Goal: Communication & Community: Answer question/provide support

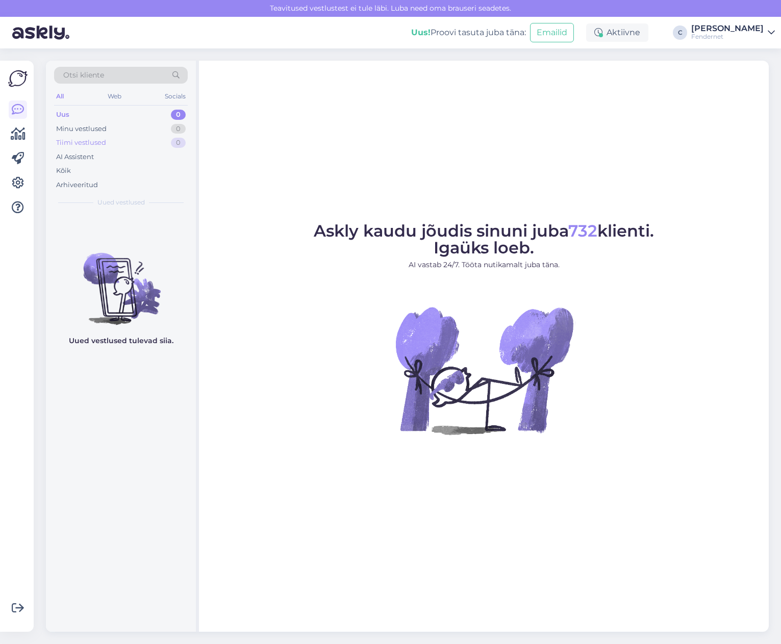
click at [122, 143] on div "Tiimi vestlused 0" at bounding box center [121, 143] width 134 height 14
click at [135, 120] on div "Uus 1" at bounding box center [121, 115] width 134 height 14
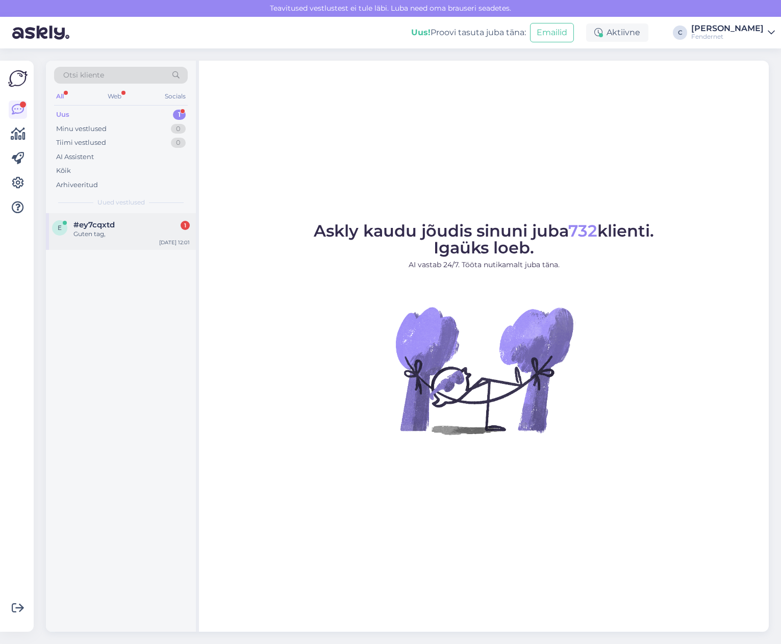
click at [110, 229] on span "#ey7cqxtd" at bounding box center [93, 224] width 41 height 9
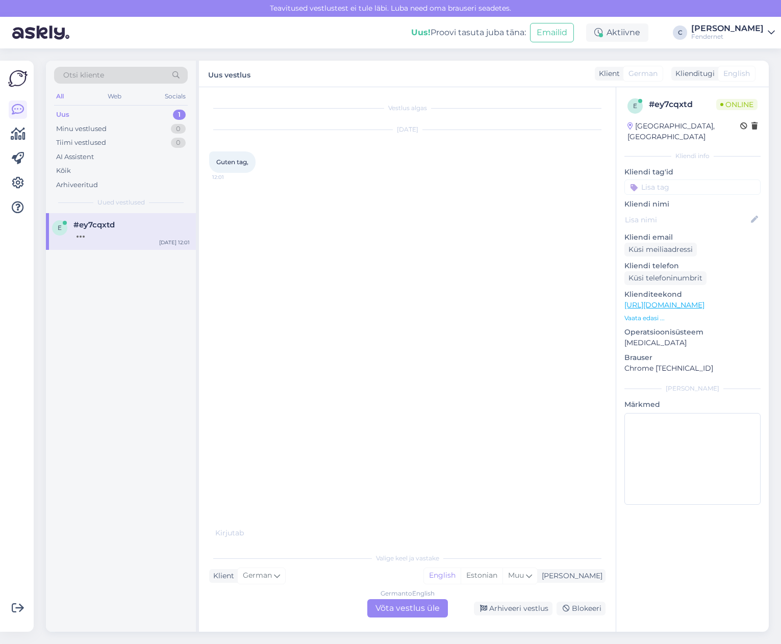
click at [426, 604] on div "German to English Võta vestlus üle" at bounding box center [407, 608] width 81 height 18
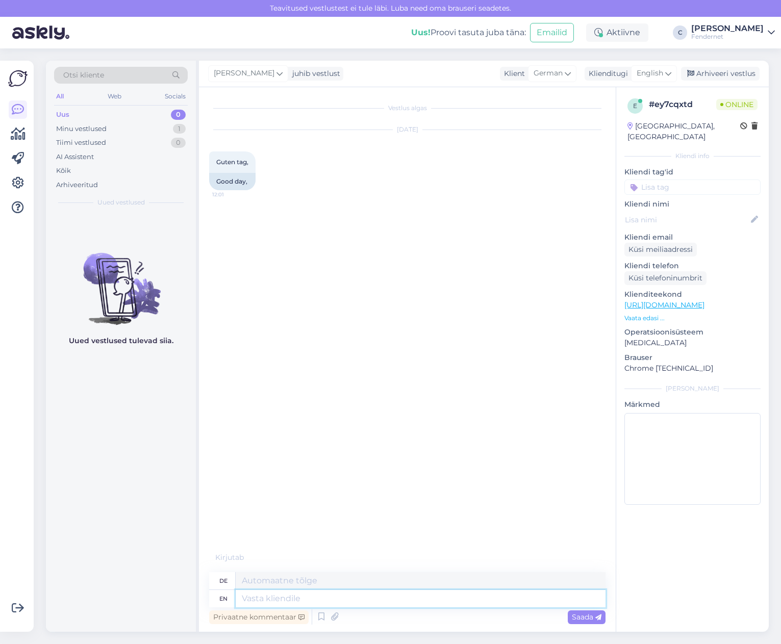
click at [432, 599] on textarea at bounding box center [421, 598] width 370 height 17
type textarea "good m"
type textarea "Gut"
type textarea "good morning"
type textarea "Guten Morgen"
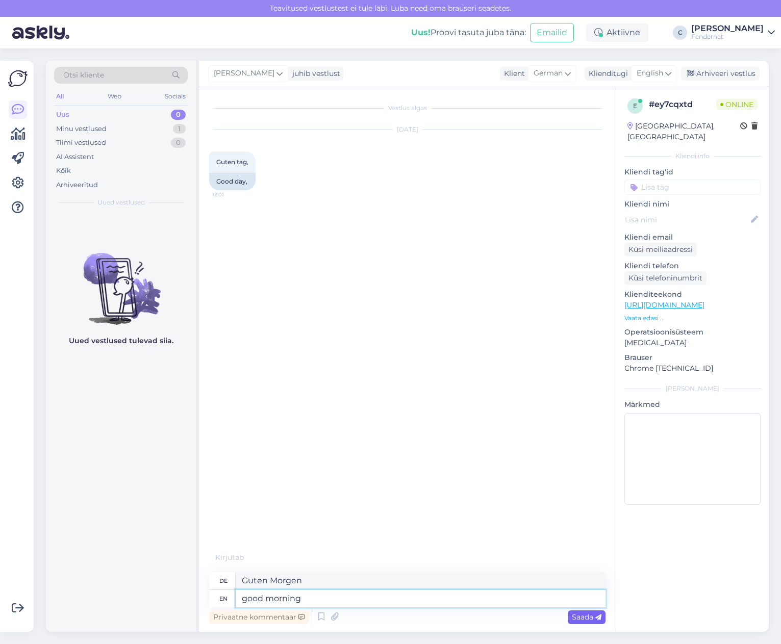
type textarea "good morning"
click at [584, 617] on span "Saada" at bounding box center [587, 616] width 30 height 9
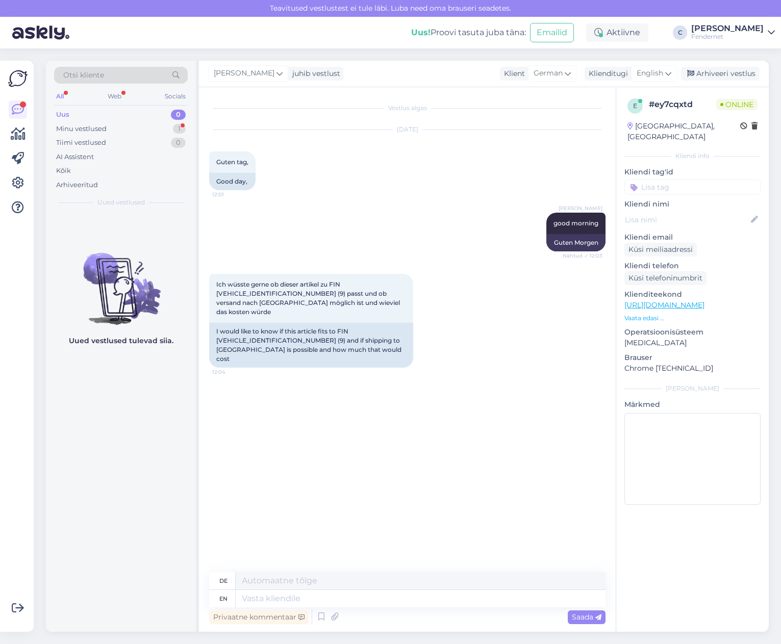
click at [382, 420] on div "Vestlus algas [DATE] Guten tag, 12:01 Good day, [PERSON_NAME] morning Nähtud ✓ …" at bounding box center [411, 330] width 405 height 466
click at [256, 345] on div "I would like to know if this article fits to FIN [VEHICLE_IDENTIFICATION_NUMBER…" at bounding box center [311, 345] width 204 height 45
click at [261, 338] on div "I would like to know if this article fits to FIN [VEHICLE_IDENTIFICATION_NUMBER…" at bounding box center [311, 345] width 204 height 45
click at [700, 300] on p "[URL][DOMAIN_NAME]" at bounding box center [692, 305] width 136 height 11
click at [704, 300] on link "[URL][DOMAIN_NAME]" at bounding box center [664, 304] width 80 height 9
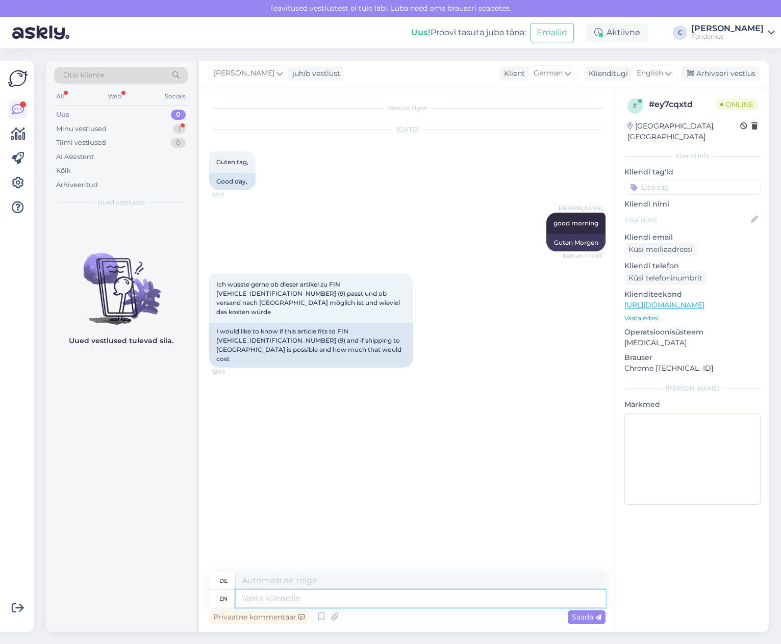
click at [374, 595] on textarea at bounding box center [421, 598] width 370 height 17
paste textarea "[URL][DOMAIN_NAME]"
type textarea "[URL][DOMAIN_NAME]"
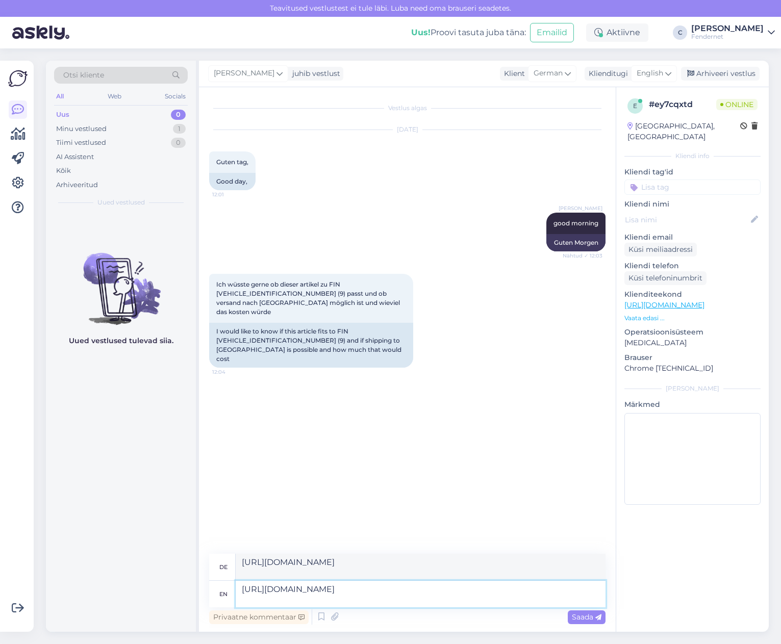
type textarea "[URL][DOMAIN_NAME]"
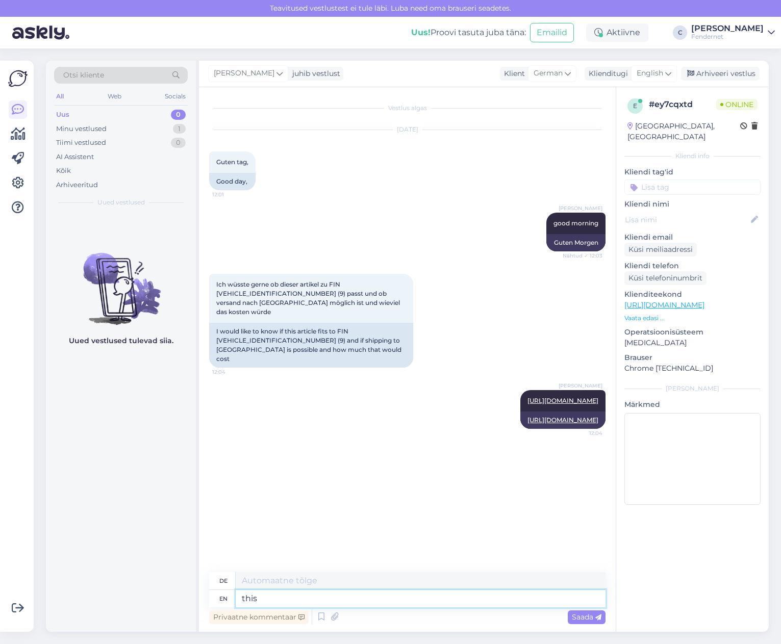
type textarea "this"
type textarea "Das"
type textarea "this item?"
type textarea "dieser Artikel?"
click at [313, 602] on textarea at bounding box center [421, 598] width 370 height 17
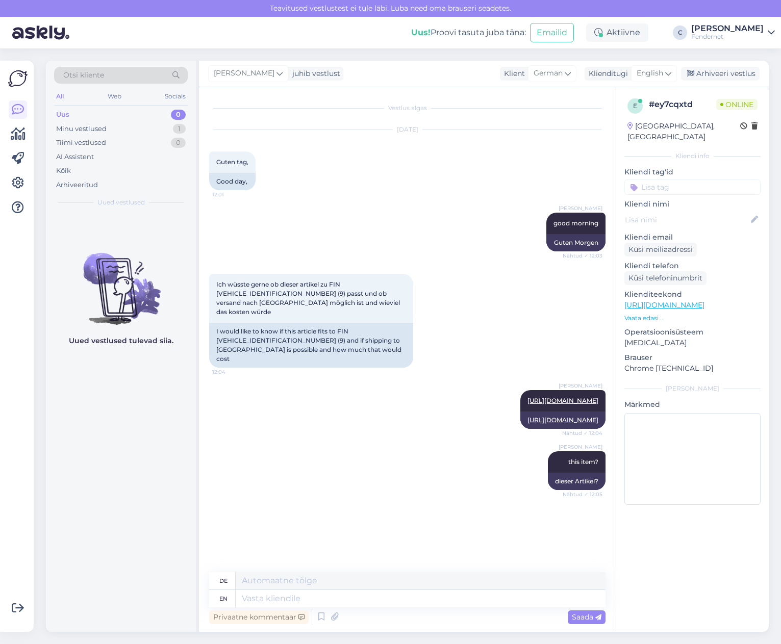
scroll to position [27, 0]
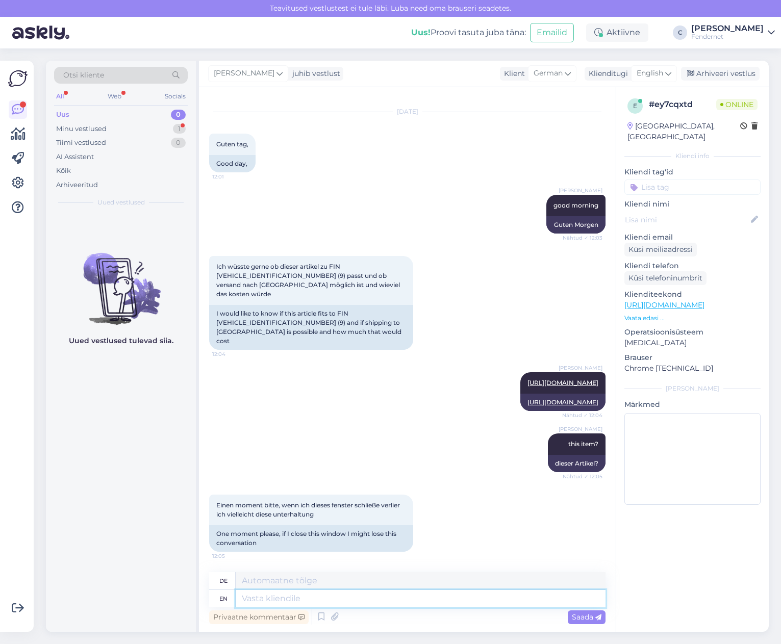
click at [461, 593] on textarea at bounding box center [421, 598] width 370 height 17
type textarea "if u"
type textarea "Wenn"
type textarea "if u"
type textarea "wenn du"
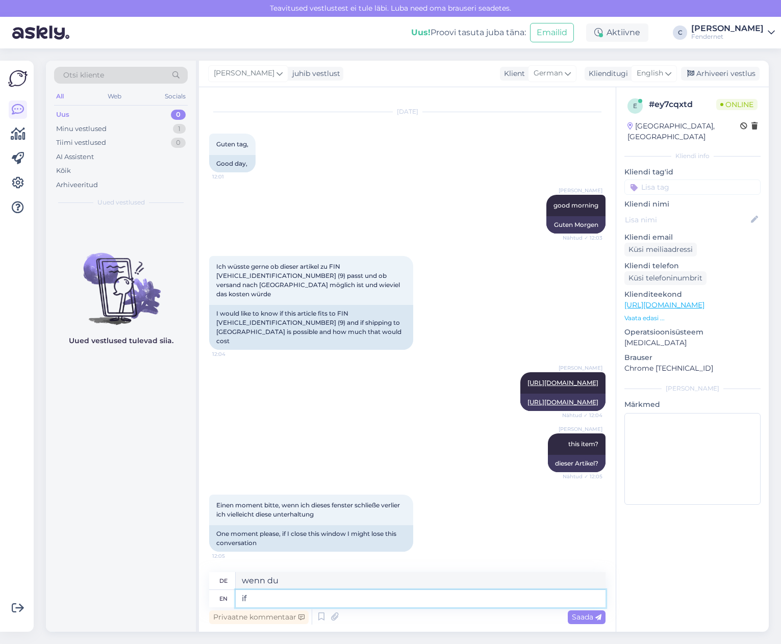
type textarea "if y"
type textarea "Wenn"
type textarea "if you s"
type textarea "wenn du"
type textarea "if you saved"
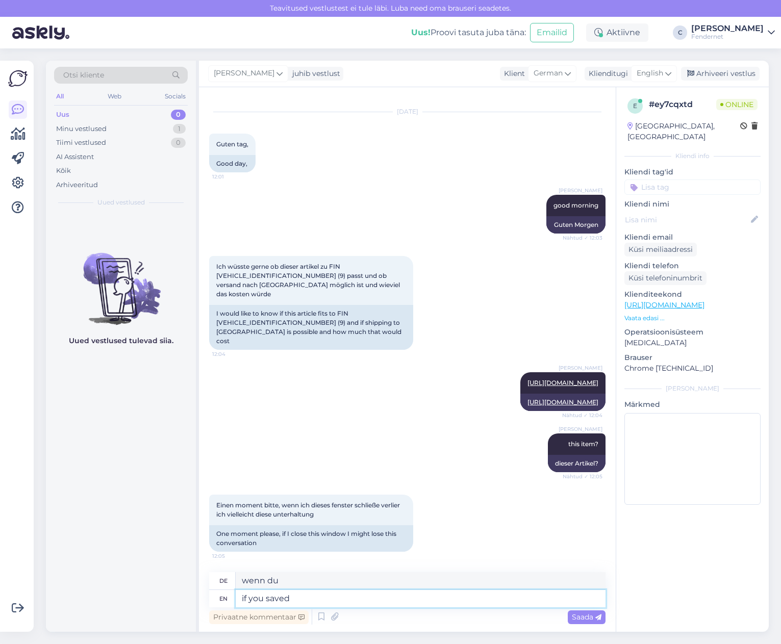
type textarea "wenn Sie gespeichert haben"
type textarea "if you"
type textarea "wenn du"
type textarea "if you accepted t"
type textarea "wenn du akzeptiert hast"
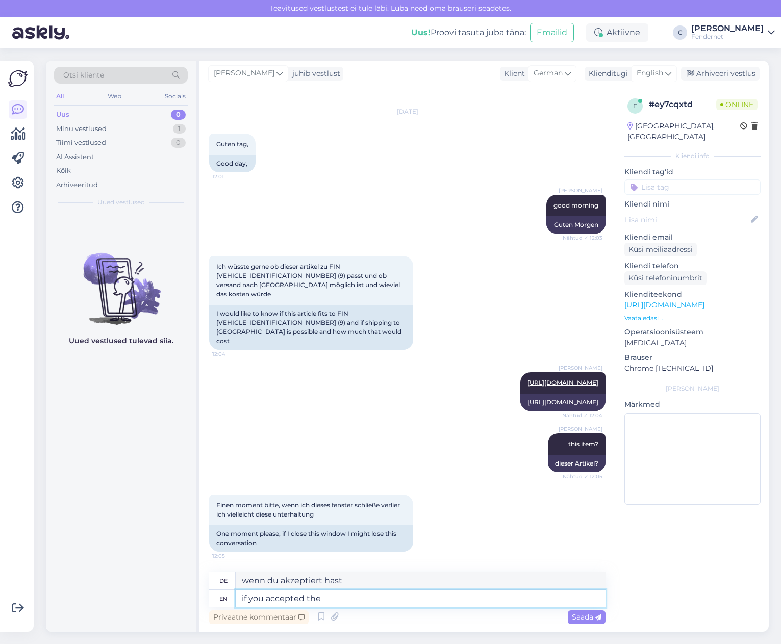
type textarea "if you accepted the c"
type textarea "wenn Sie die"
type textarea "if you accepted the cookies"
type textarea "wenn Sie die Cookies akzeptiert haben"
type textarea "if you accepted the cookies, yo"
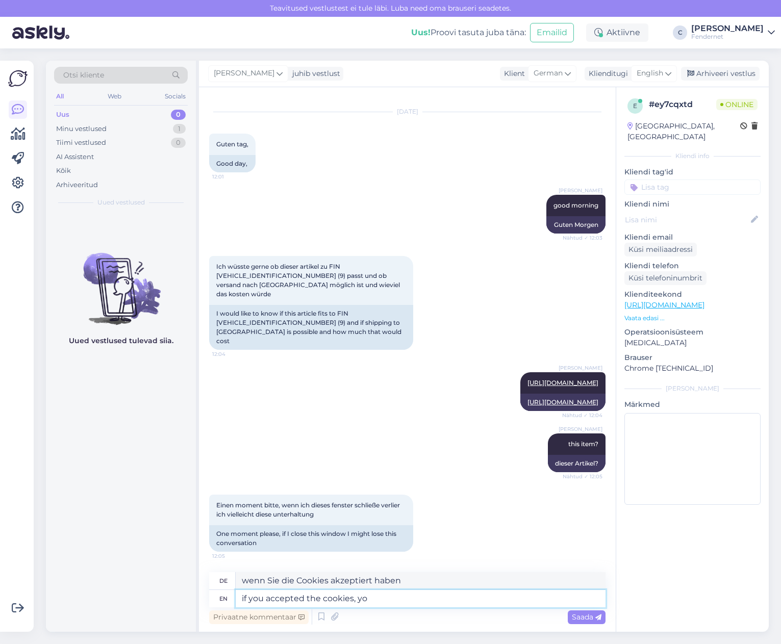
type textarea "wenn Sie die Cookies akzeptiert haben,"
type textarea "if you accepted the cookies, you sh"
type textarea "Wenn Sie die Cookies akzeptiert haben,"
type textarea "if you accepted the cookies, you should be"
type textarea "Wenn Sie die Cookies akzeptiert haben, sollten Sie"
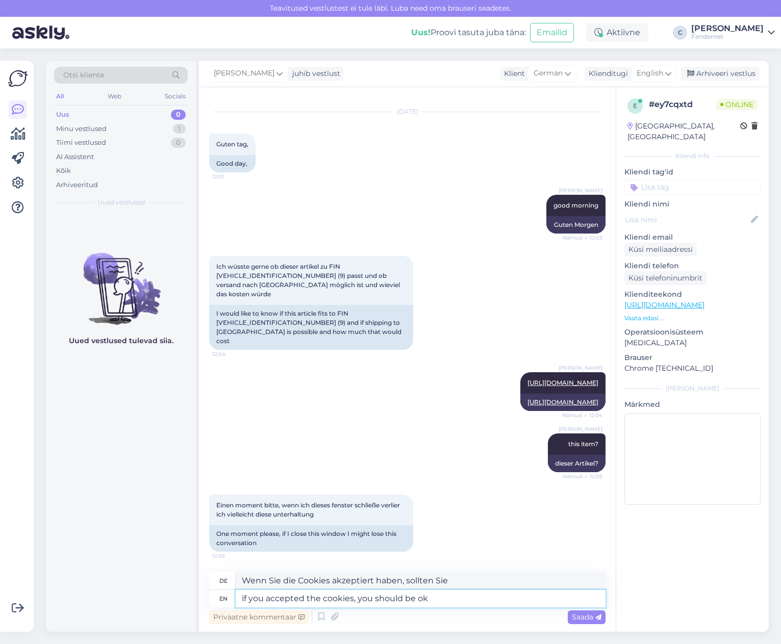
type textarea "if you accepted the cookies, you should be ok"
type textarea "Wenn Sie die Cookies akzeptiert haben, sollte alles in Ordnung sein"
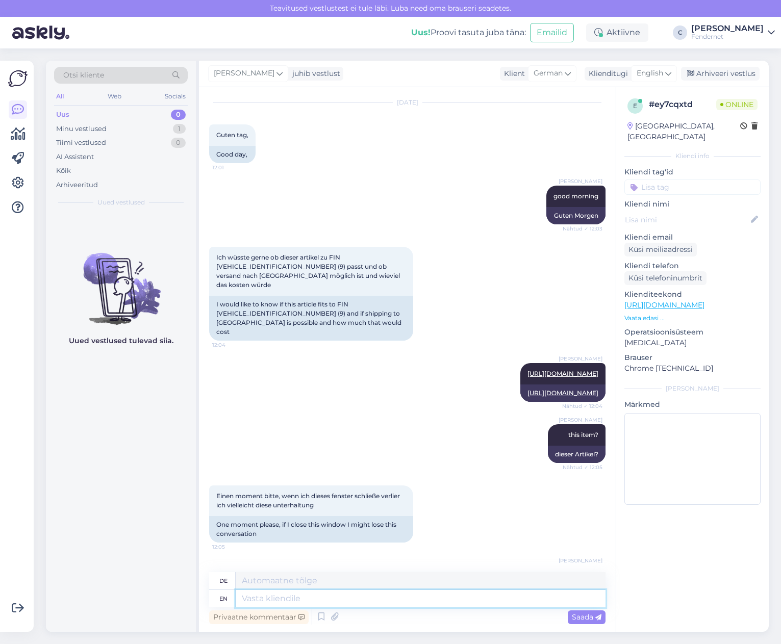
scroll to position [97, 0]
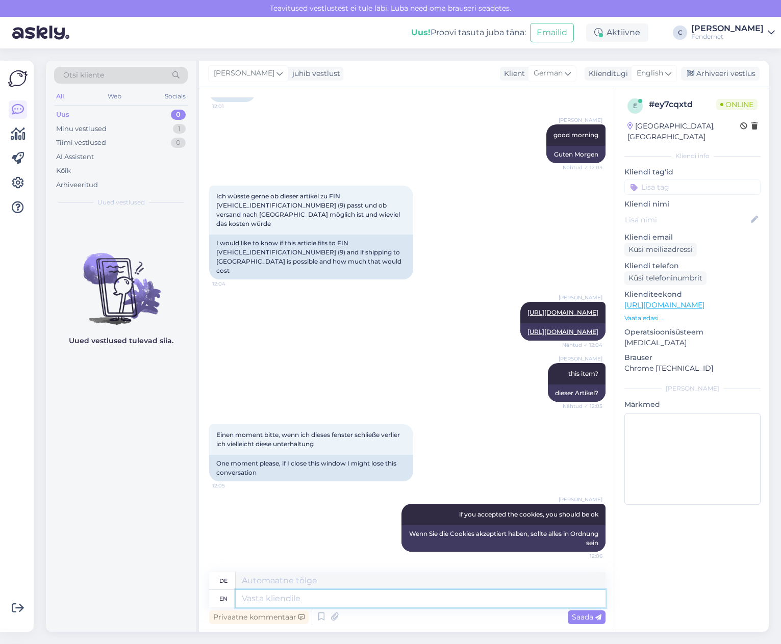
click at [440, 601] on textarea at bounding box center [421, 598] width 370 height 17
type textarea "but y"
type textarea "Aber"
type textarea "but you a"
type textarea "aber du"
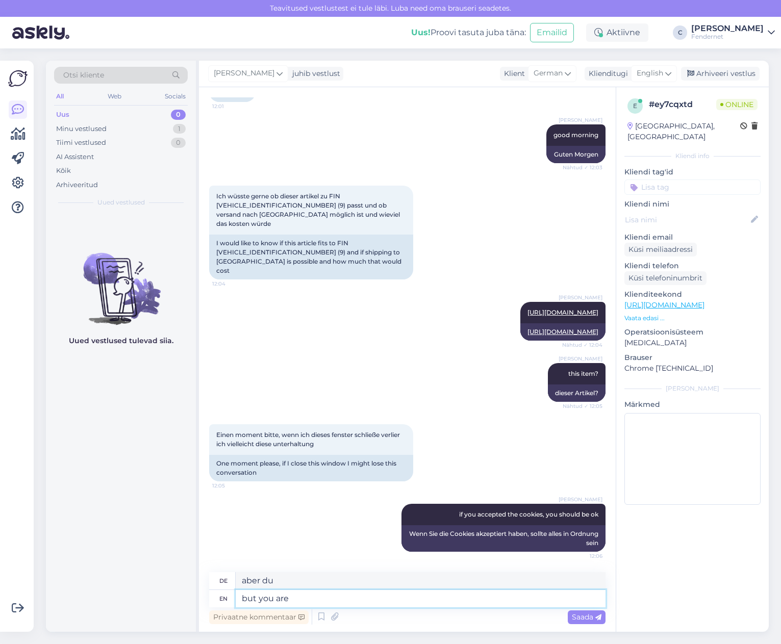
type textarea "but you are t"
type textarea "aber du bist"
type textarea "but you are talkinb"
type textarea "aber du redest"
type textarea "but you are talking about t"
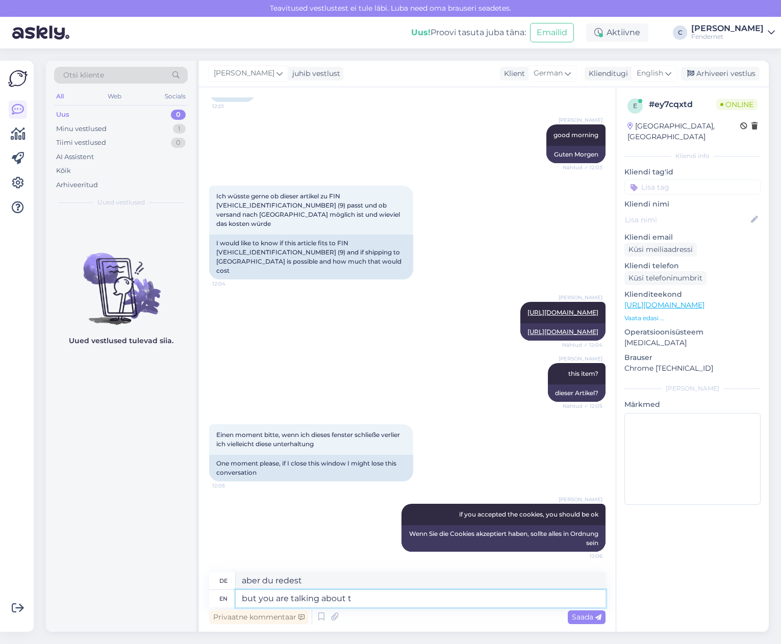
type textarea "aber du redest von"
type textarea "but you are talking about the"
type textarea "aber Sie sprechen über die"
type textarea "but you are talking about the rear b"
type textarea "aber du redest von hinten"
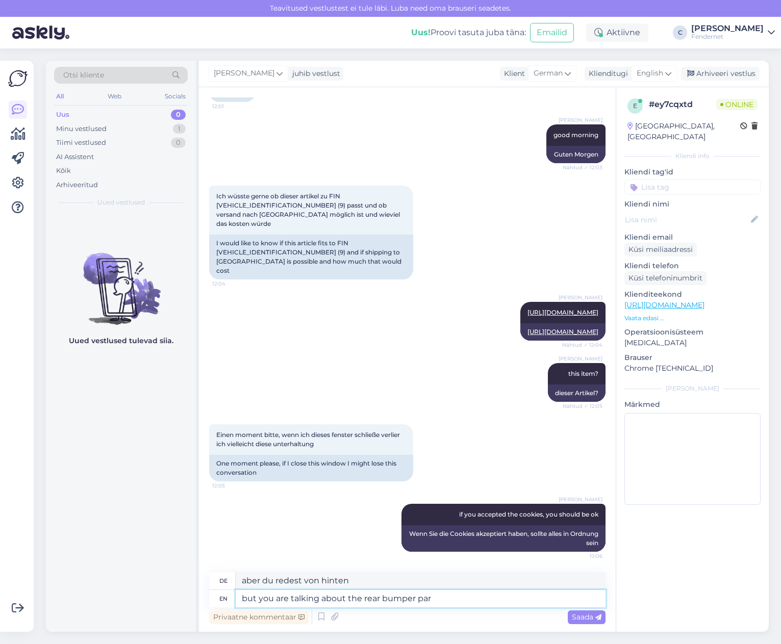
type textarea "but you are talking about the rear bumper part"
type textarea "aber du redest von der hinteren Stoßstange"
type textarea "but you are talking about the rear bumper part"
type textarea "aber du redest vom hinteren Stoßfängerteil"
type textarea "but you are talking about the rear bumper part, t"
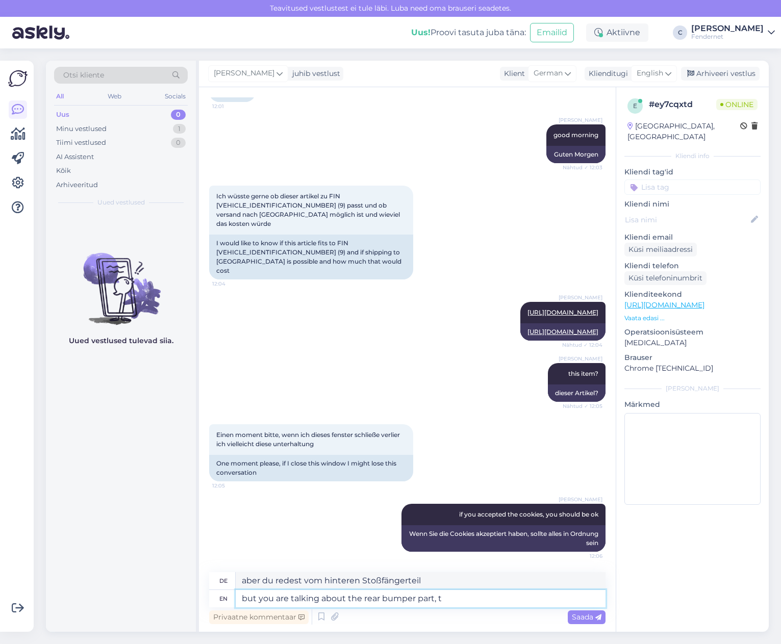
type textarea "aber du redest vom hinteren Stoßfängerteil,"
type textarea "but you are talking about the rear bumper part, ritght?"
type textarea "aber Sie sprechen vom hinteren Stoßfängerteil, richtig?"
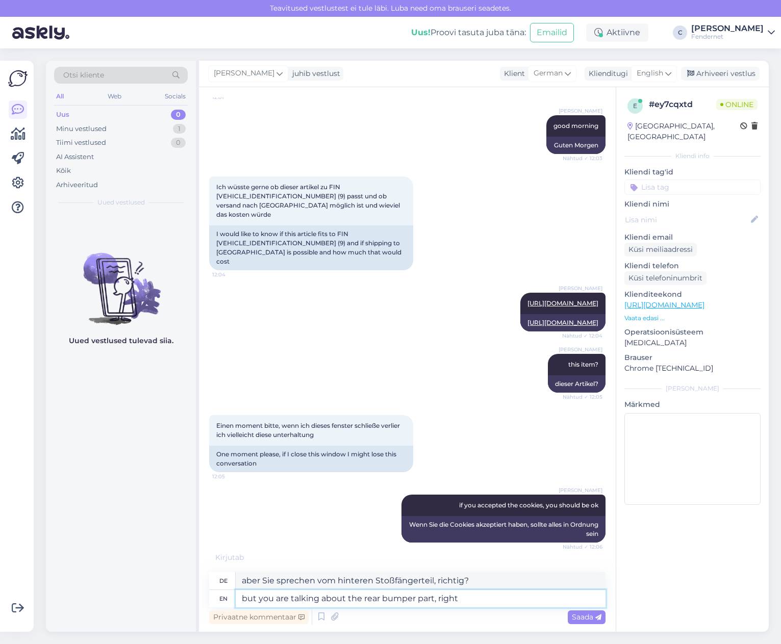
type textarea "but you are talking about the rear bumper part, right?"
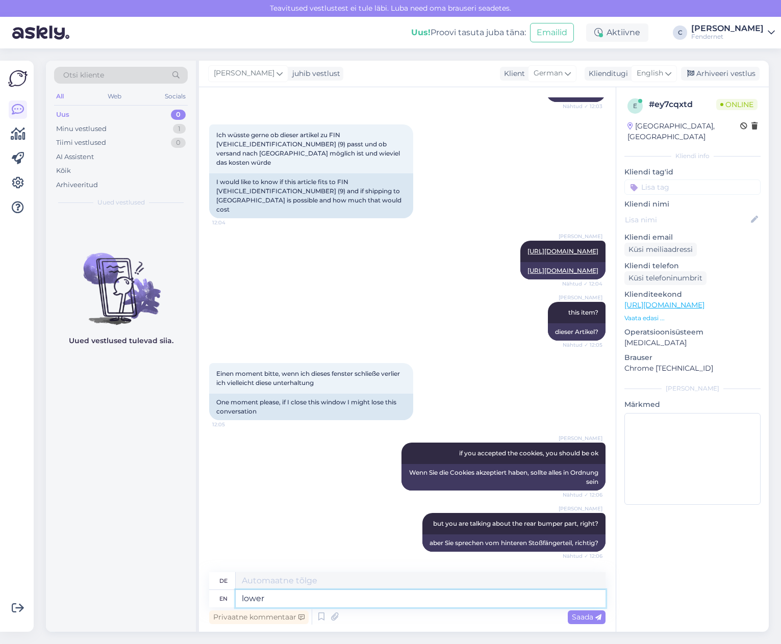
type textarea "lower t"
type textarea "untere"
type textarea "lower trim"
type textarea "untere Verkleidung"
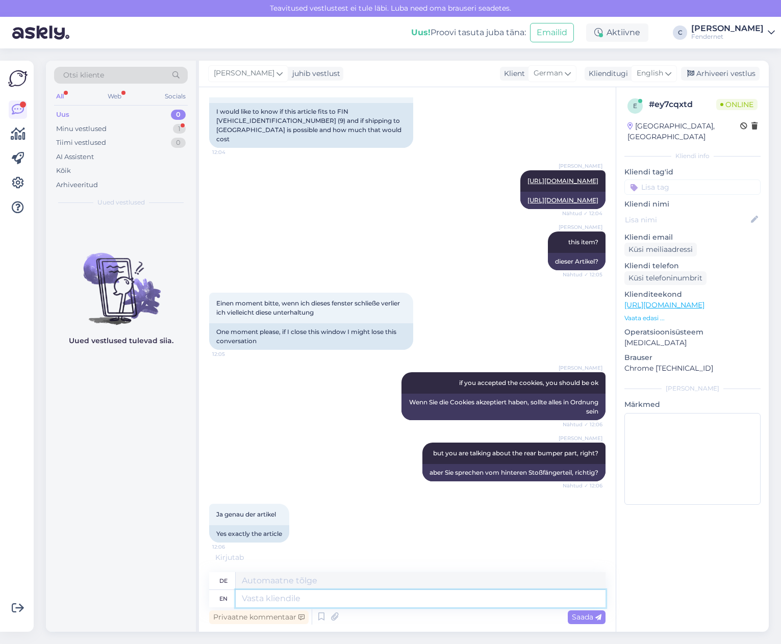
scroll to position [281, 0]
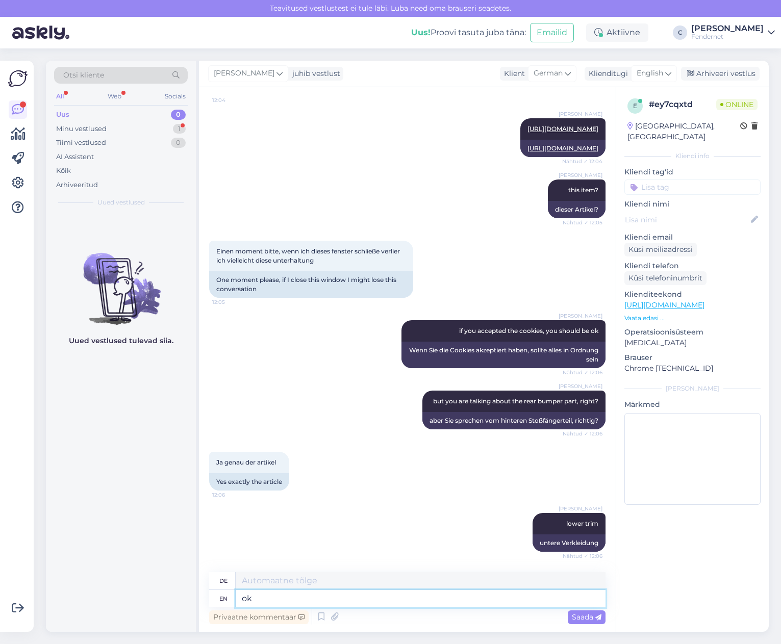
type textarea "ok i"
type textarea "OK"
type textarea "ok ill c"
type textarea "ok, krank"
type textarea "ok ill check i"
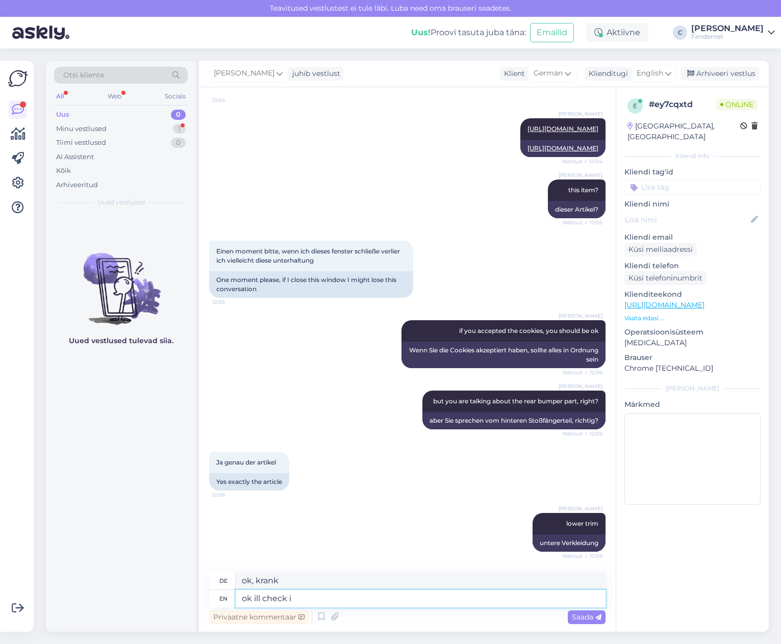
type textarea "ok, ich schaue nach"
type textarea "ok ill check it gf"
type textarea "ok, ich werde es überprüfen"
type textarea "ok ill check it the suitability"
type textarea "ok, ich überprüfe die Eignung"
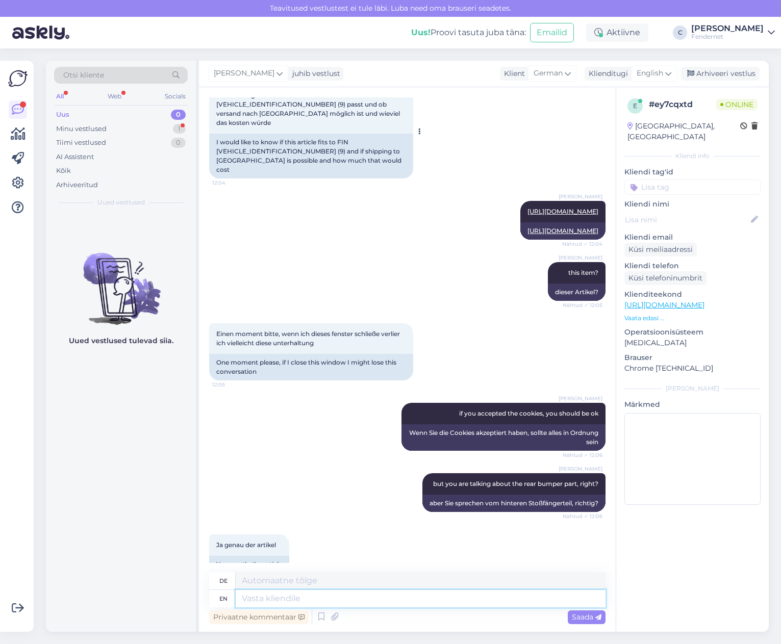
scroll to position [36, 0]
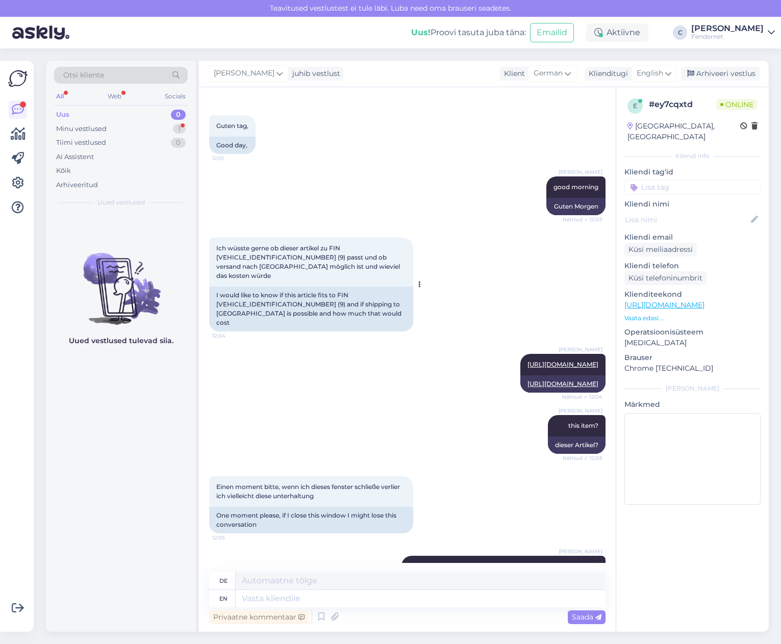
click at [274, 304] on div "I would like to know if this article fits to FIN [VEHICLE_IDENTIFICATION_NUMBER…" at bounding box center [311, 309] width 204 height 45
copy div "[VEHICLE_IDENTIFICATION_NUMBER]"
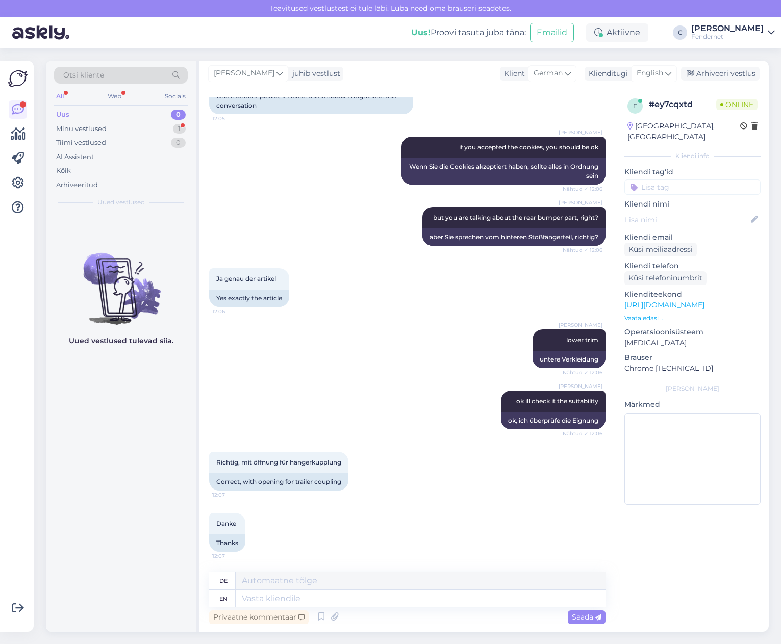
click at [383, 589] on div "de" at bounding box center [407, 581] width 396 height 18
click at [384, 597] on textarea at bounding box center [421, 598] width 370 height 17
type textarea "yeahm"
type textarea "ja"
type textarea "yeah,"
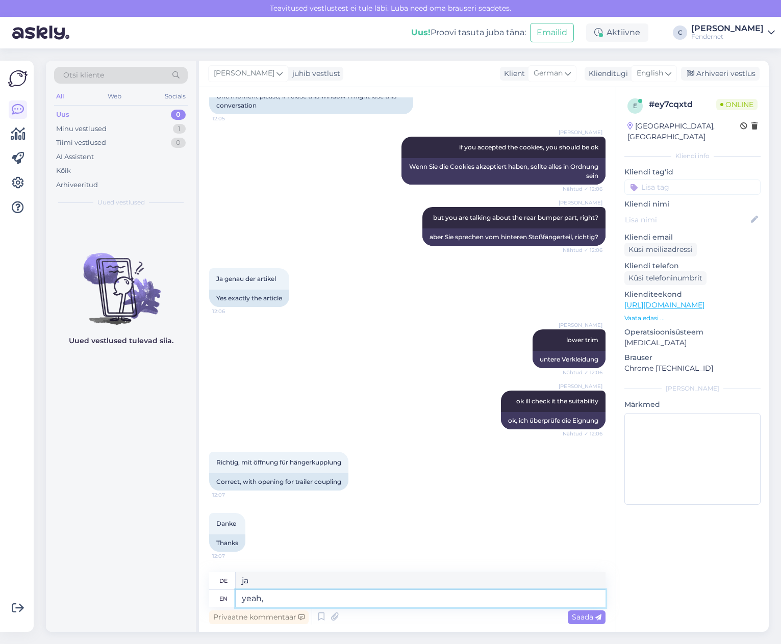
type textarea "Ja,"
type textarea "yeah, it f"
type textarea "ja, es"
type textarea "yeah, it fits"
type textarea "ja, es passt"
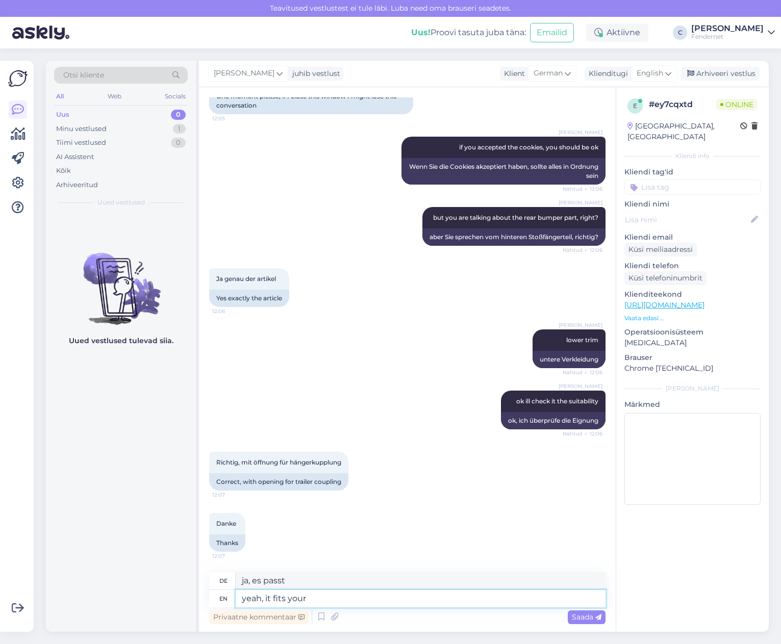
type textarea "yeah, it fits your"
type textarea "ja, es passt zu dir"
type textarea "yeah, it fits your car,"
type textarea "ja, es passt zu deinem Auto,"
type textarea "yeah, it fits your car, for a"
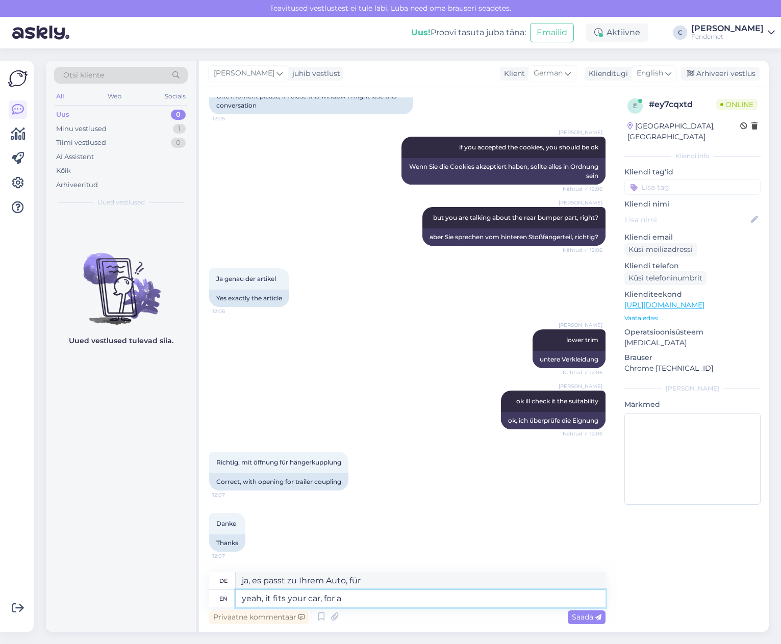
type textarea "ja, es passt zu Ihrem Auto, für eine"
type textarea "yeah, it fits your car, for a shipping"
type textarea "ja, es passt zu Ihrem Auto, für einen Versand"
type textarea "yeah, it fits your car, for a shipping quote it"
type textarea "ja, es passt zu Ihrem Auto, für ein Versandangebot"
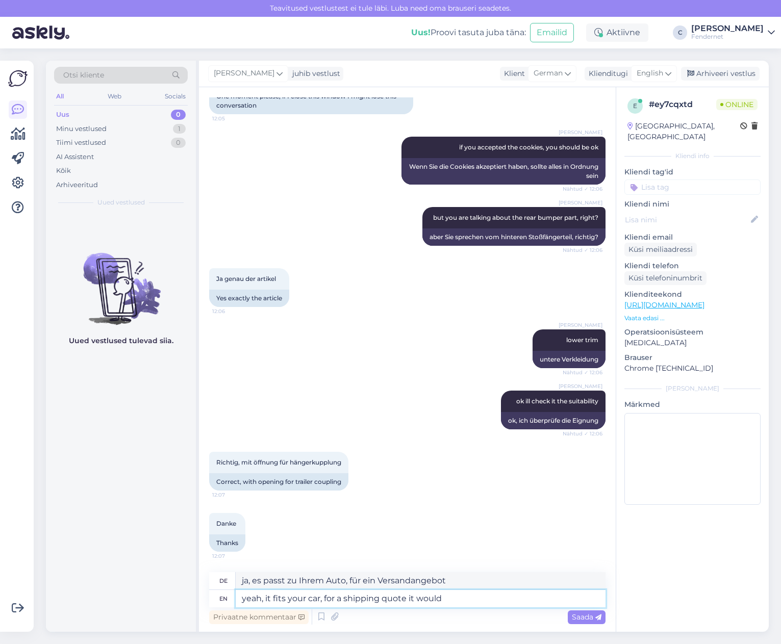
type textarea "yeah, it fits your car, for a shipping quote it would b"
type textarea "ja, es passt zu Ihrem Auto, für einen Versand Kostenvoranschlag [PERSON_NAME]"
type textarea "yeah, it fits your car, for a shipping quote it would be go"
type textarea "ja, es passt zu Ihrem Auto, für ein Versandangebot [PERSON_NAME]"
type textarea "yeah, it fits your car, for a shipping quote it would be good i"
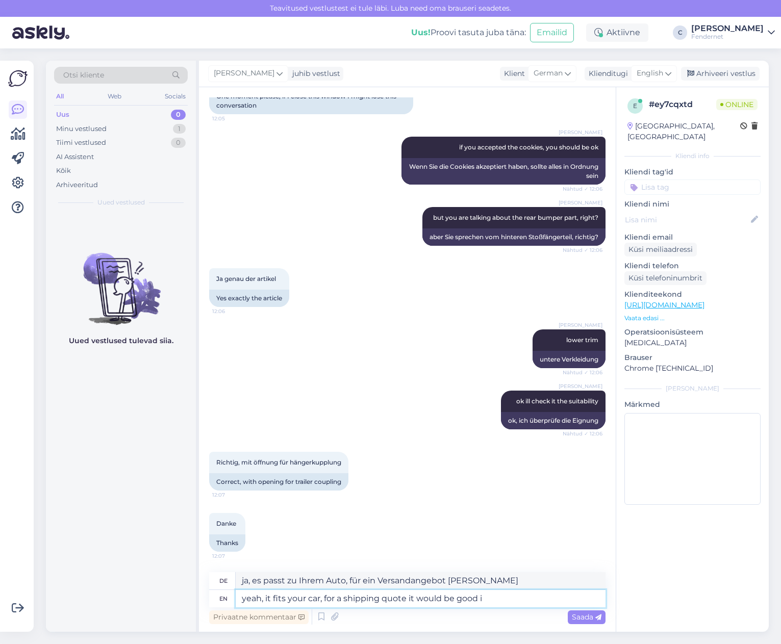
type textarea "ja, es passt zu Ihrem Auto, für ein Versandangebot [PERSON_NAME] gut"
type textarea "yeah, it fits your car, for a shipping quote it would be good if yo"
type textarea "ja, es passt zu Ihrem Auto. Für ein Versandangebot [PERSON_NAME] gut, wenn"
type textarea "yeah, it fits your car, for a shipping quote it would be good if you ca"
type textarea "ja, es passt zu Ihrem Auto. Für ein Versandangebot [PERSON_NAME] gut, wenn Sie"
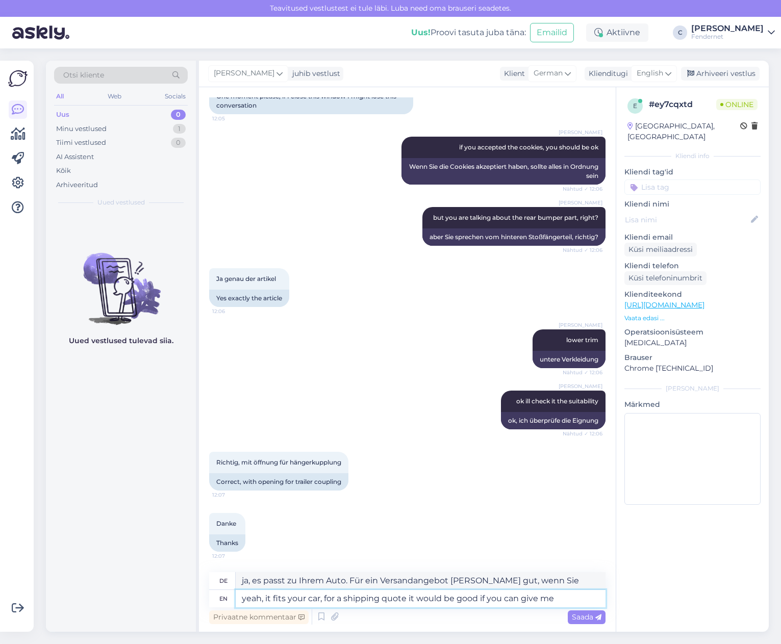
type textarea "yeah, it fits your car, for a shipping quote it would be good if you can give me"
type textarea "ja, es passt zu Ihrem Auto. Für ein Versandangebot [PERSON_NAME] gut, wenn Sie …"
type textarea "yeah, it fits your car, for a shipping quote it would be good if you can give m…"
type textarea "ja, es passt zu Ihrem Auto. Für ein Versandangebot [PERSON_NAME] gut, wenn Sie …"
type textarea "yeah, it fits your car, for a shipping quote it would be good if you can give m…"
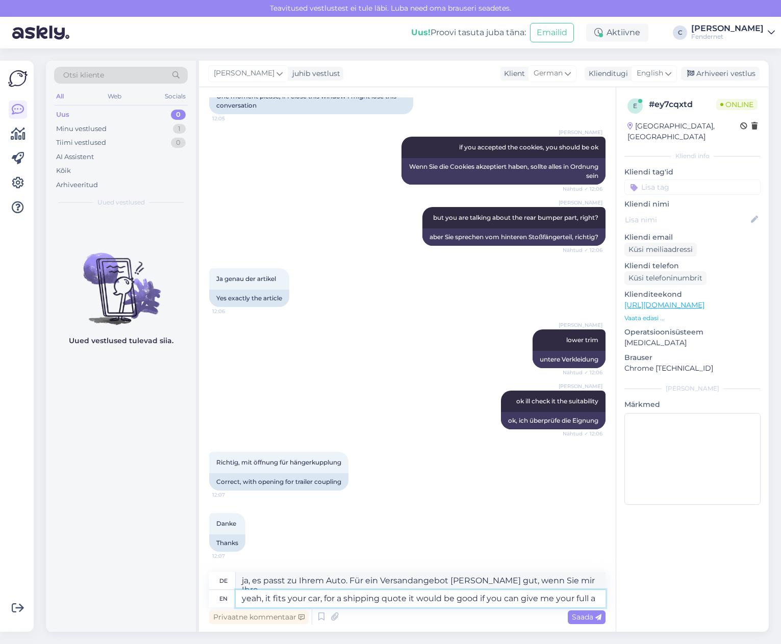
type textarea "ja, es passt zu Ihrem Auto. Für ein Versandangebot [PERSON_NAME] gut, wenn Sie …"
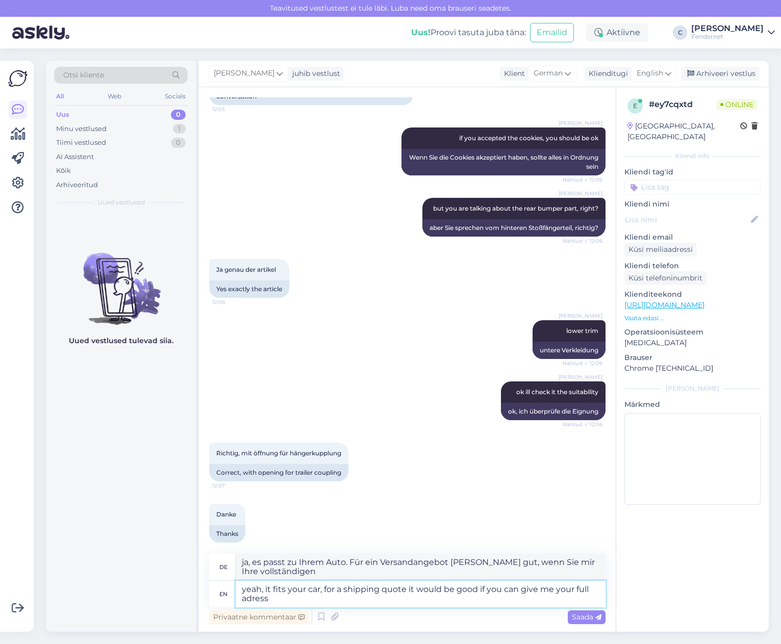
type textarea "yeah, it fits your car, for a shipping quote it would be good if you can give m…"
type textarea "ja, es passt zu Ihrem Auto. Für ein Versandangebot [PERSON_NAME] gut, wenn Sie …"
type textarea "yeah, it fits your car, for a shipping quote it would be good if you can give m…"
type textarea "ja, es passt zu Ihrem Auto. Für ein Versandangebot [PERSON_NAME] gut, wenn Sie …"
type textarea "yeah, it fits your car, for a shipping quote it would be good if you can give m…"
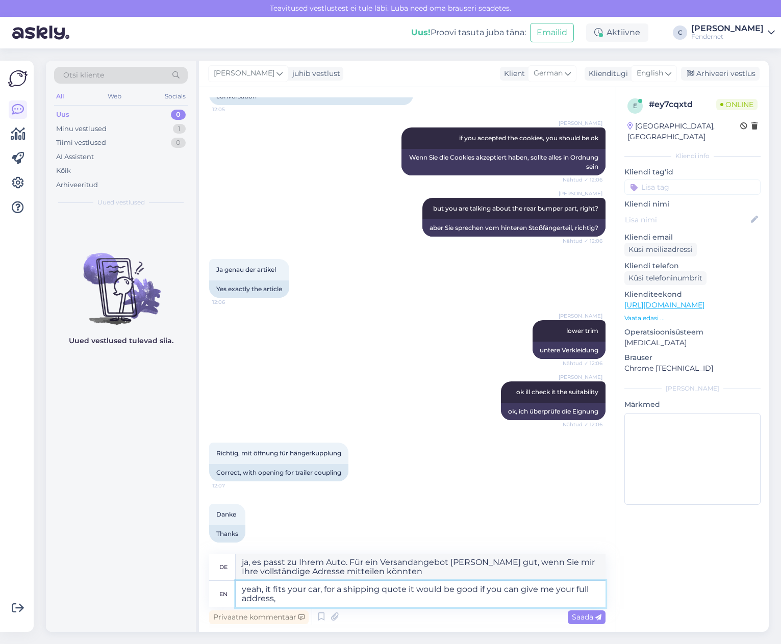
type textarea "ja, es passt zu Ihrem Auto. Für ein Versandangebot [PERSON_NAME] gut, wenn Sie …"
type textarea "yeah, it fits your car, for a shipping quote it would be good if you can give m…"
type textarea "ja, es passt zu Ihrem Auto. Für ein Versandangebot [PERSON_NAME] gut, wenn Sie …"
type textarea "yeah, it fits your car, for a shipping quote it would be good if you can give m…"
type textarea "ja, es passt zu Ihrem Auto. Für ein Versandangebot wäre es gut, wenn Sie mir Ih…"
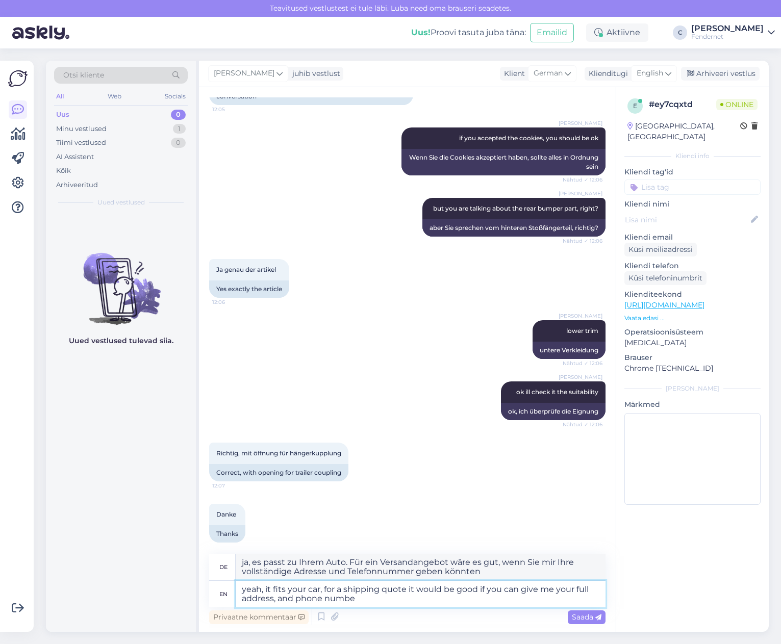
type textarea "yeah, it fits your car, for a shipping quote it would be good if you can give m…"
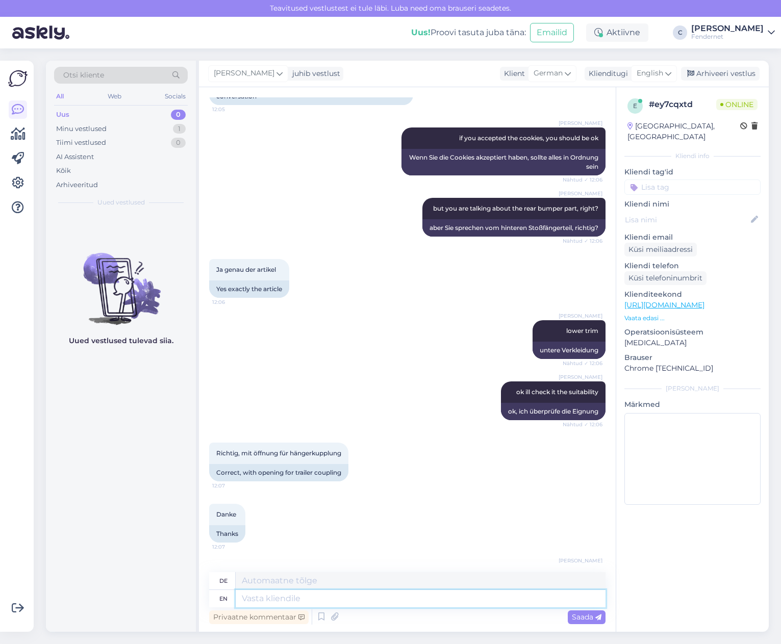
scroll to position [553, 0]
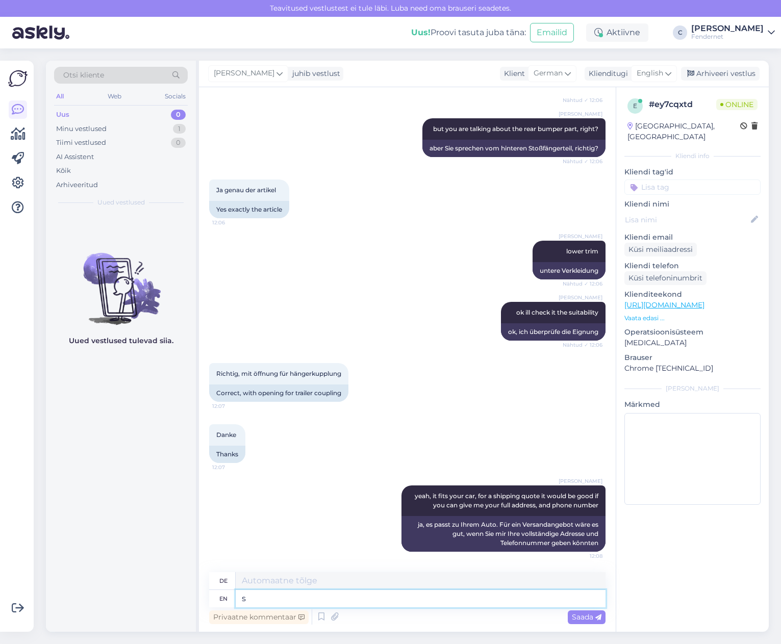
type textarea "so"
type textarea "S"
type textarea "so"
type textarea "Also"
type textarea "so i c"
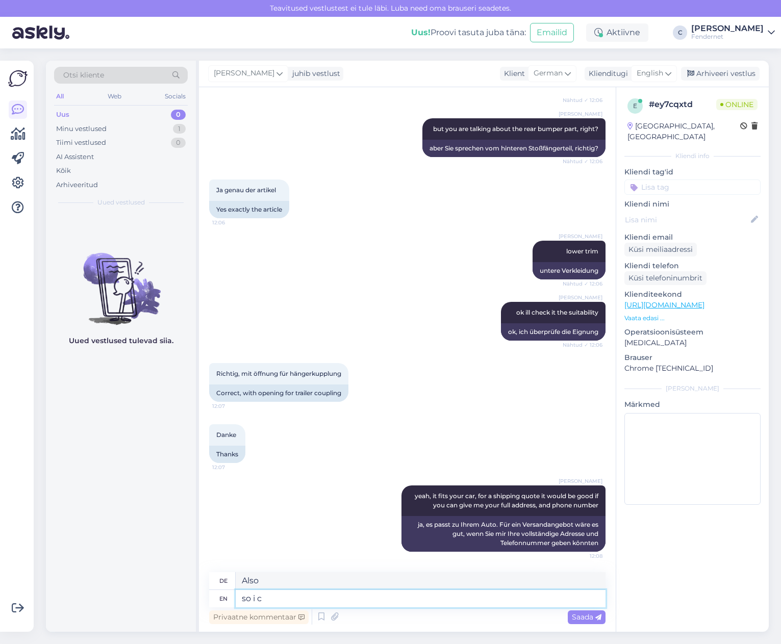
type textarea "also ich"
type textarea "so i can"
type textarea "also kann ich"
type textarea "so i can make th"
type textarea "damit ich"
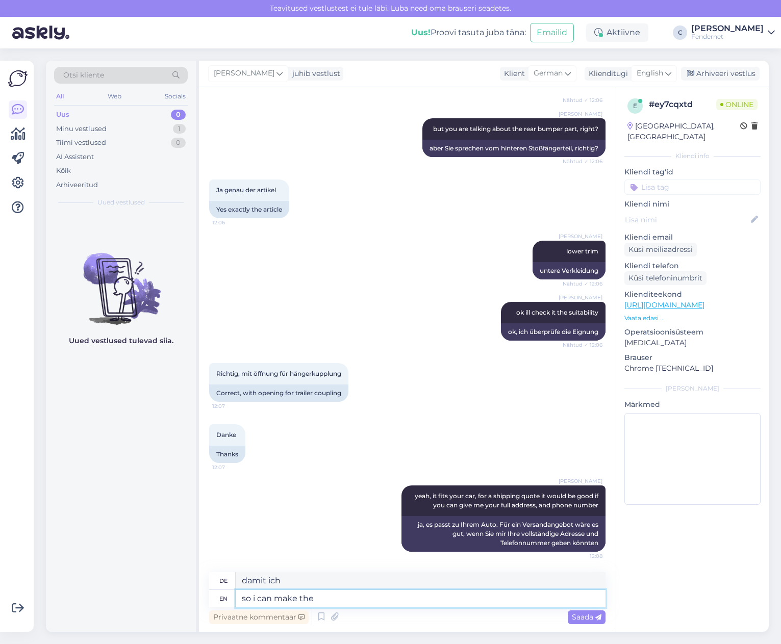
type textarea "so i can make the"
type textarea "damit ich das"
type textarea "so i can make the quote"
type textarea "damit ich das Angebot [PERSON_NAME] kann"
type textarea "so i can make the quote in a"
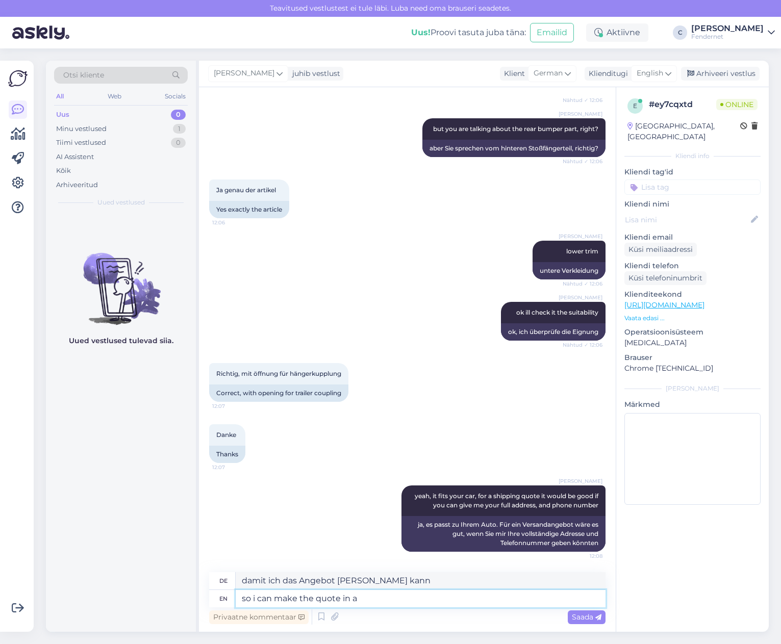
type textarea "damit ich das Zitat in"
type textarea "so i can make the quote in a w"
type textarea "so kann ich das Zitat in einem"
type textarea "so i can make the quote in a way th"
type textarea "damit ich das Zitat so gestalten kann"
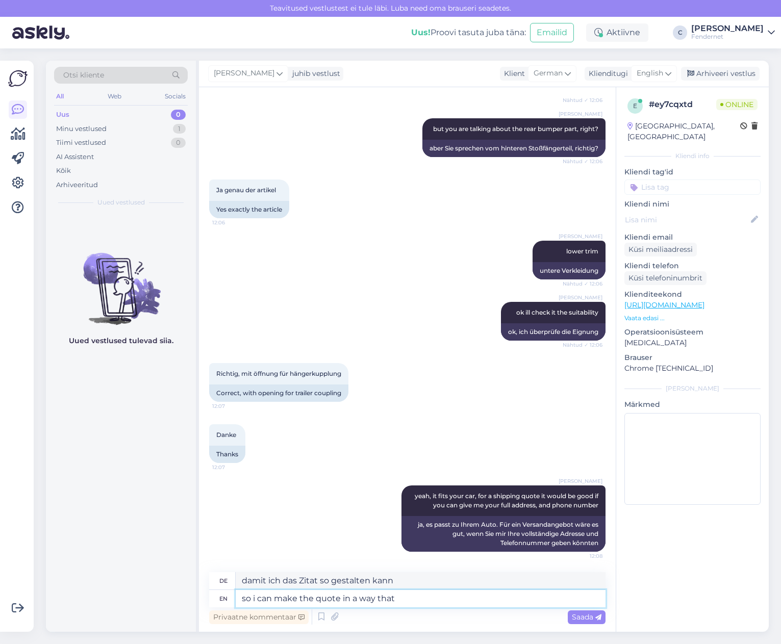
type textarea "so i can make the quote in a way that i"
type textarea "damit ich das Zitat so gestalten kann,"
type textarea "so i can make the quote in a way that igf"
type textarea "so kann ich das Zitat so [PERSON_NAME], dass igf"
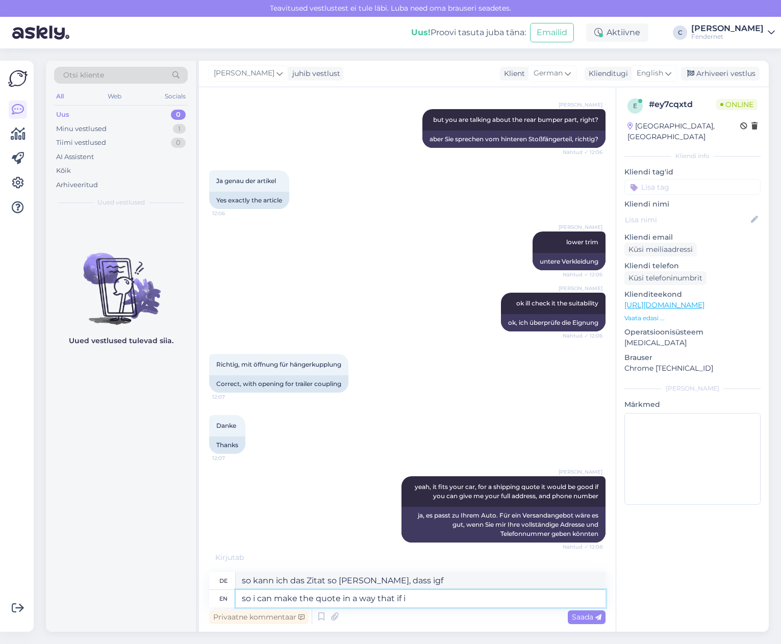
type textarea "so i can make the quote in a way that if it"
type textarea "so kann ich das Zitat so gestalten, dass wenn"
type textarea "so i can make the quote in a way that if its o"
type textarea "so kann ich das Zitat so gestalten, dass, wenn es"
type textarea "so i can make the quote in a way that if its ok f"
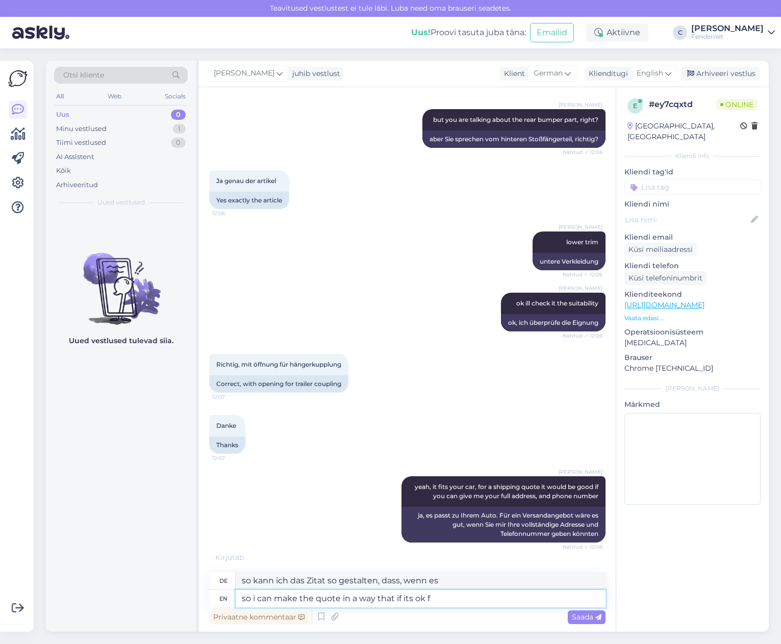
type textarea "damit ich das Angebot so gestalten kann, dass es ok ist"
type textarea "so i can make the quote in a way that if its ok for yo"
type textarea "damit ich das Angebot so gestalten kann, dass es für"
type textarea "so i can make the quote in a way that if its ok for you, w"
type textarea "damit ich das Angebot so gestalten kann, dass es für Sie in Ordnung ist,"
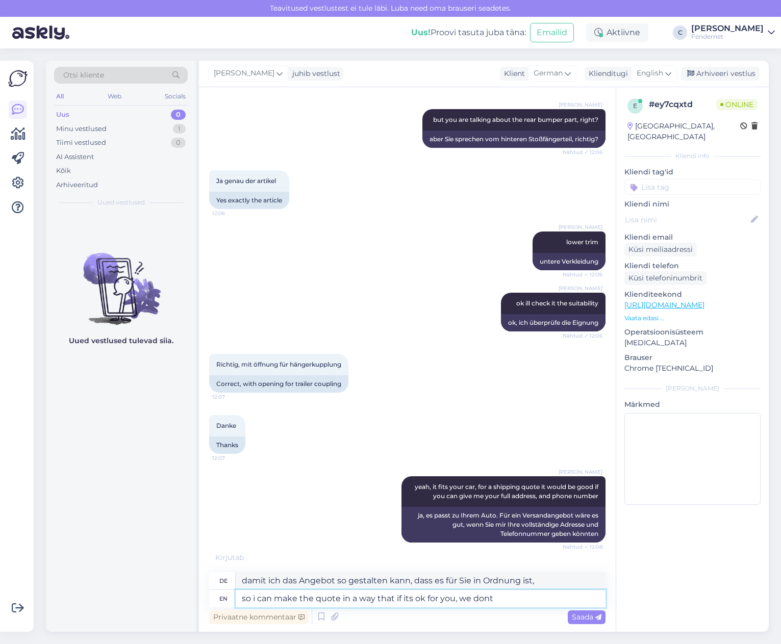
type textarea "so i can make the quote in a way that if its ok for you, we dont"
type textarea "so kann ich das Angebot so gestalten, dass, wenn es für Sie ok ist, wir nicht"
type textarea "so i can make the quote in a way that if its ok for you, we dont need to"
type textarea "so kann ich das Angebot so gestalten, dass es für Sie ok ist, wir brauchen nicht"
type textarea "so i can make the quote in a way that if its ok for you, we dont need to re"
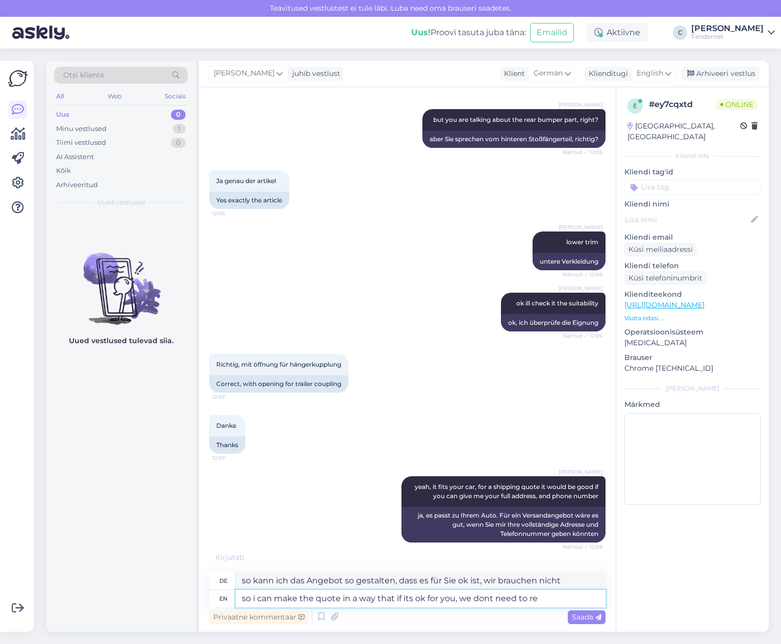
type textarea "so kann ich das Angebot so gestalten, dass es für Sie in Ordnung ist, wir müsse…"
type textarea "so i can make the quote in a way that if its ok for you, we dont need to re ma"
type textarea "so kann ich das Angebot so gestalten, dass, wenn es für Sie ok ist, wir nicht e…"
type textarea "so i can make the quote in a way that if its ok for you, we dont need to re mai…"
type textarea "so kann ich das Angebot so gestalten, dass wir, wenn es für Sie ok ist, es nich…"
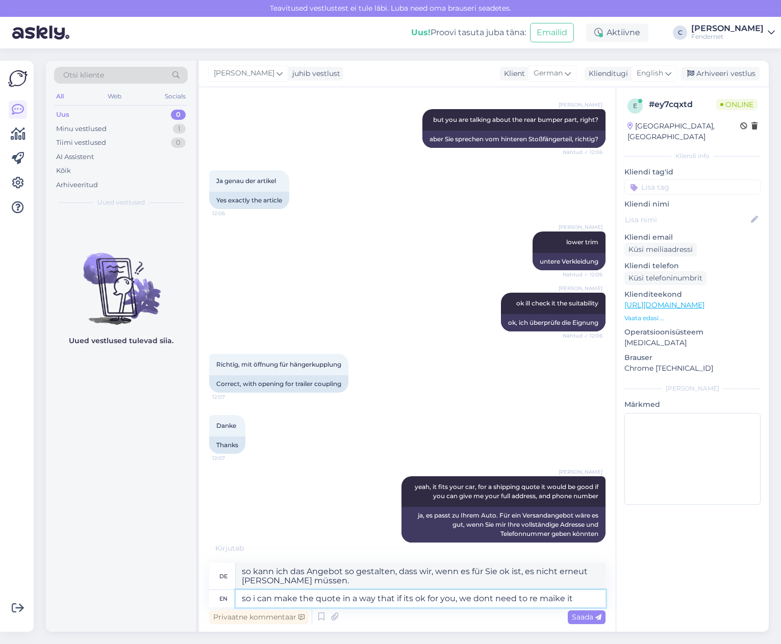
type textarea "so i can make the quote in a way that if its ok for you, we dont need to re mai…"
type textarea "so kann ich das Angebot so gestalten, dass wir es nicht noch einmal [PERSON_NAM…"
type textarea "so i can make the quote in a way that if its ok for you, we dont need to re [PE…"
type textarea "so kann ich das Angebot so gestalten, dass wir, wenn es für Sie ok ist, es nich…"
type textarea "so i can make the quote in a way that if its ok for you, we dont need to re mak…"
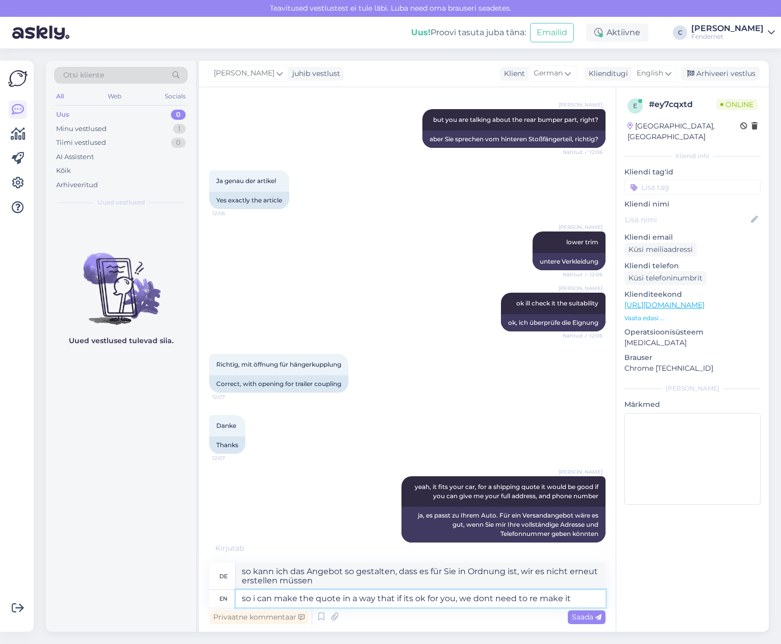
type textarea "so kann ich das Angebot so gestalten, dass wir es nicht noch einmal machen müss…"
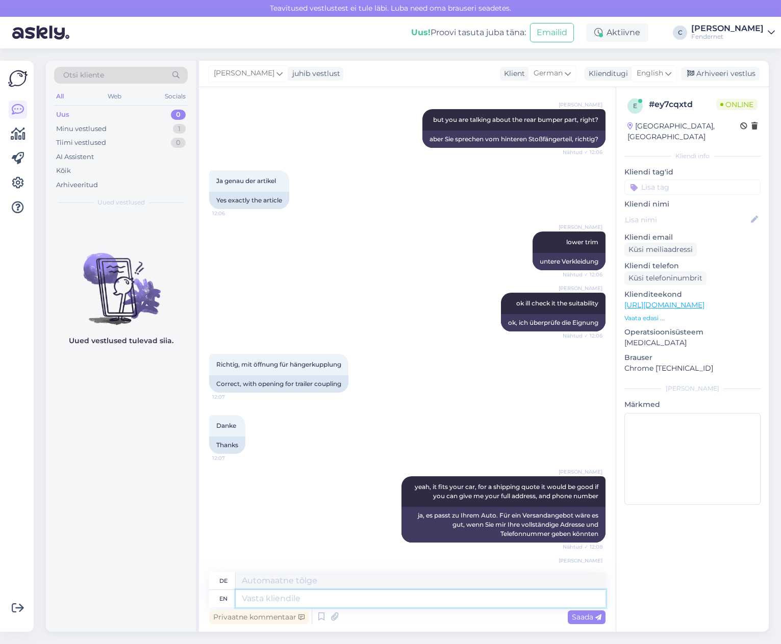
scroll to position [633, 0]
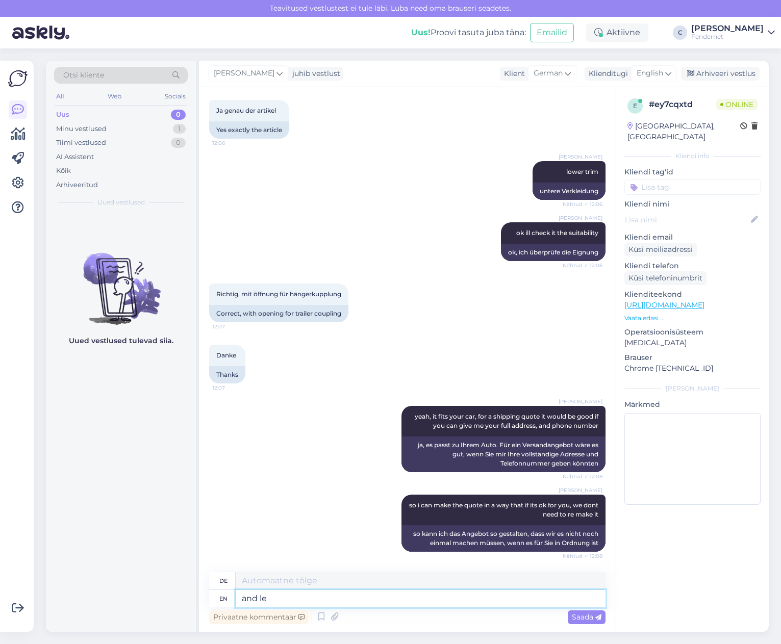
type textarea "and l"
type textarea "Und"
type textarea "and please"
type textarea "und bitte"
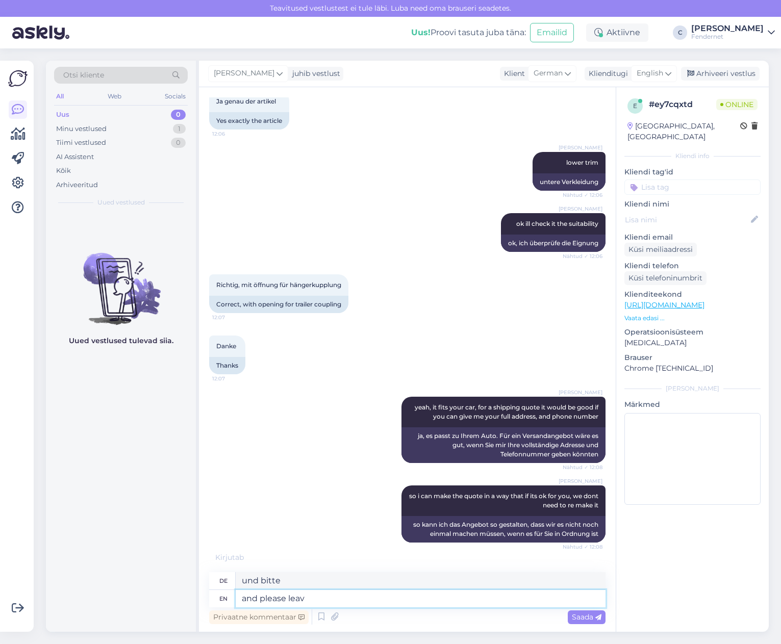
scroll to position [644, 0]
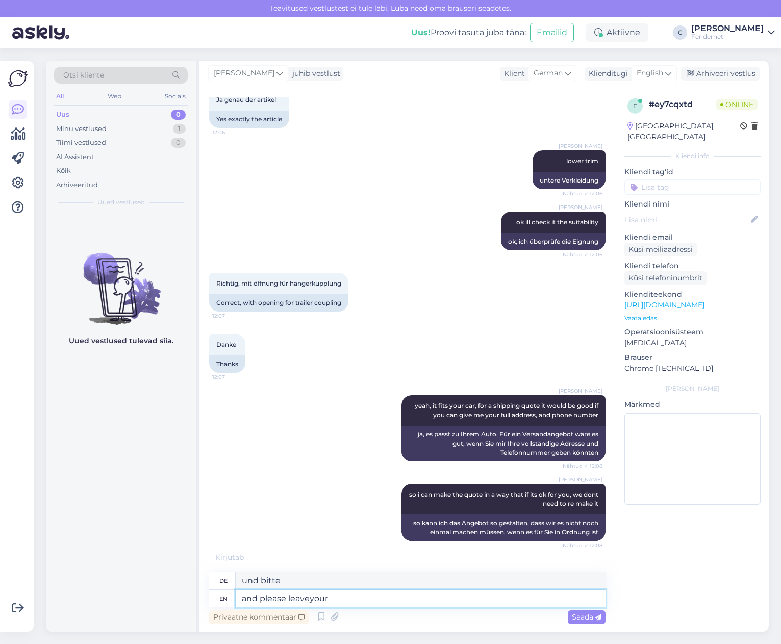
type textarea "and please leaveyour"
type textarea "und hinterlassen Sie bitte [PERSON_NAME]"
type textarea "and please leave"
type textarea "und bitte gehen"
type textarea "and please leave your e"
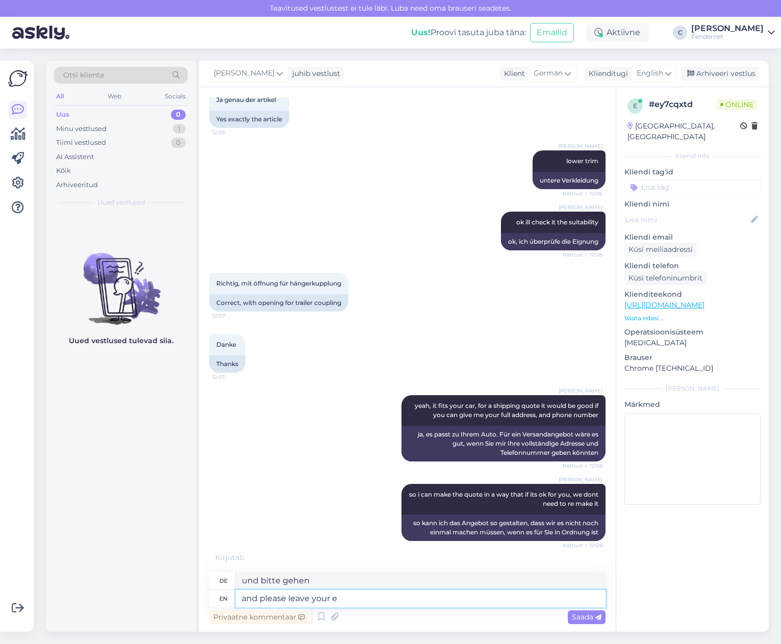
type textarea "und hinterlassen Sie bitte [PERSON_NAME]"
type textarea "and please leave your email as"
type textarea "und hinterlassen Sie bitte Ihre E-Mail"
type textarea "and please leave your email as w"
type textarea "und hinterlassen Sie bitte Ihre E-Mail als"
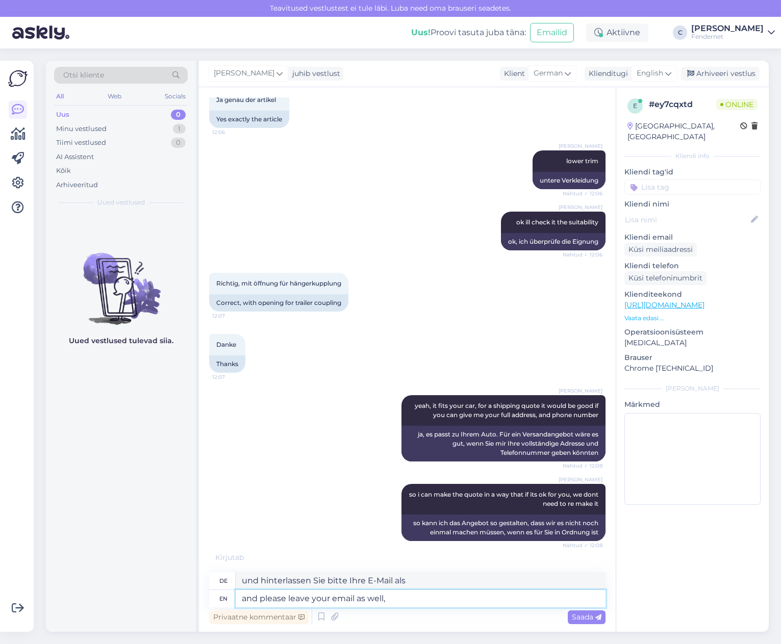
type textarea "and please leave your email as well, i"
type textarea "und hinterlassen Sie bitte auch Ihre E-Mail-Adresse,"
type textarea "and please leave your email as well, ill se"
type textarea "und hinterlassen Sie bitte auch Ihre E-Mail, ich werde"
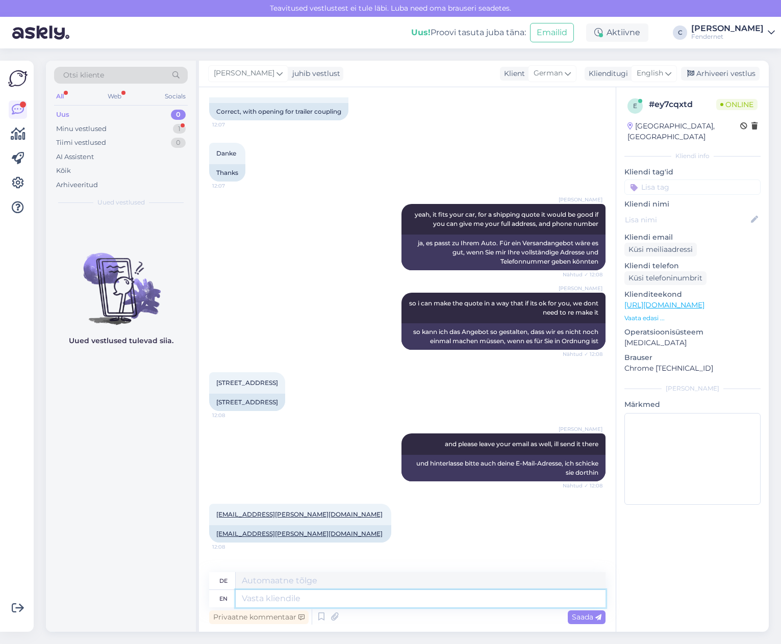
scroll to position [887, 0]
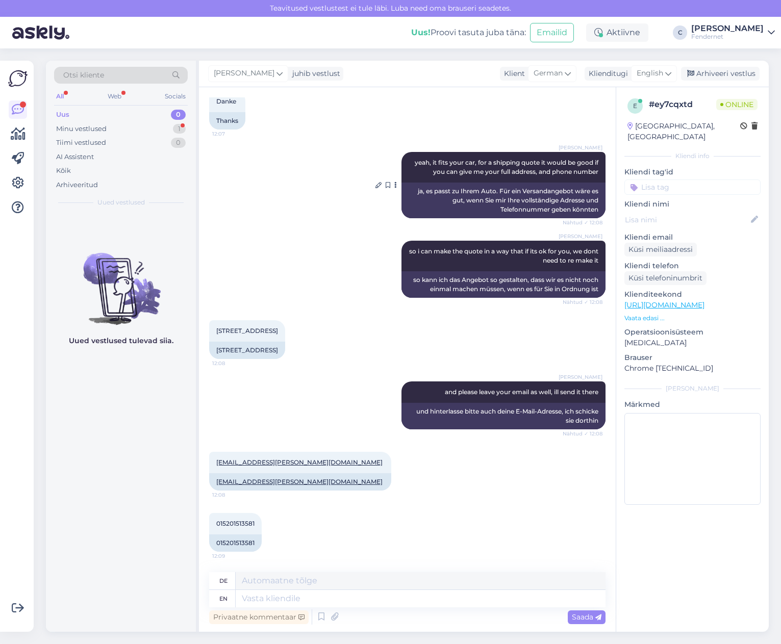
click at [538, 162] on span "yeah, it fits your car, for a shipping quote it would be good if you can give m…" at bounding box center [507, 167] width 185 height 17
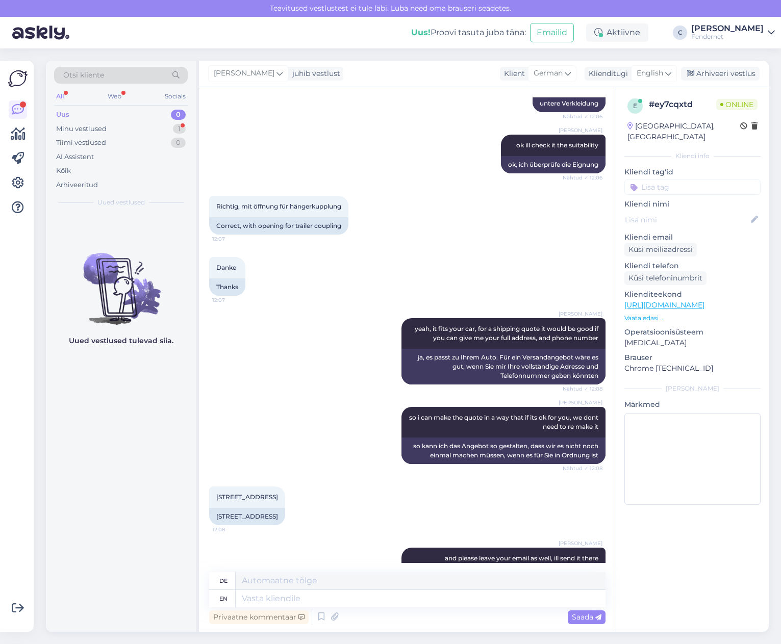
scroll to position [734, 0]
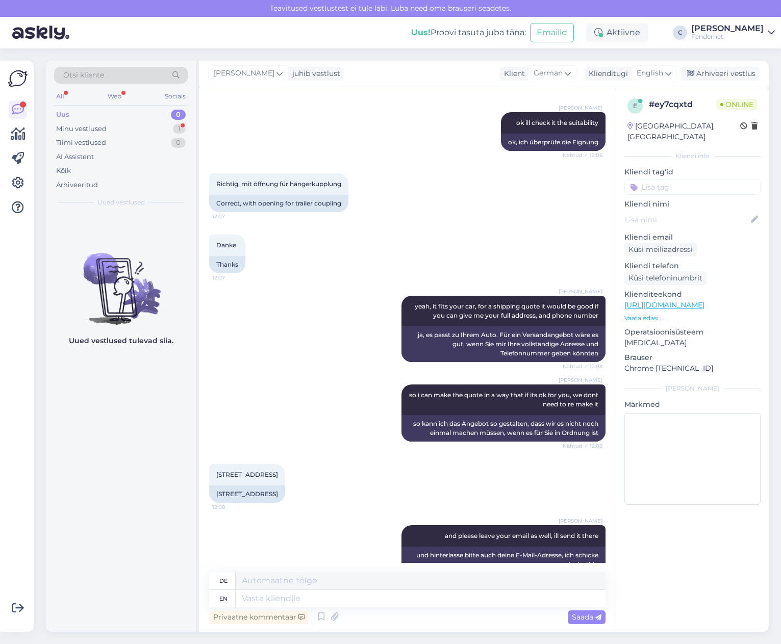
drag, startPoint x: 358, startPoint y: 500, endPoint x: 209, endPoint y: 495, distance: 150.0
click at [209, 495] on div "Vestlus algas [DATE] Guten tag, 12:01 Good day, [PERSON_NAME] morning Nähtud ✓ …" at bounding box center [407, 359] width 417 height 545
copy div "[STREET_ADDRESS]"
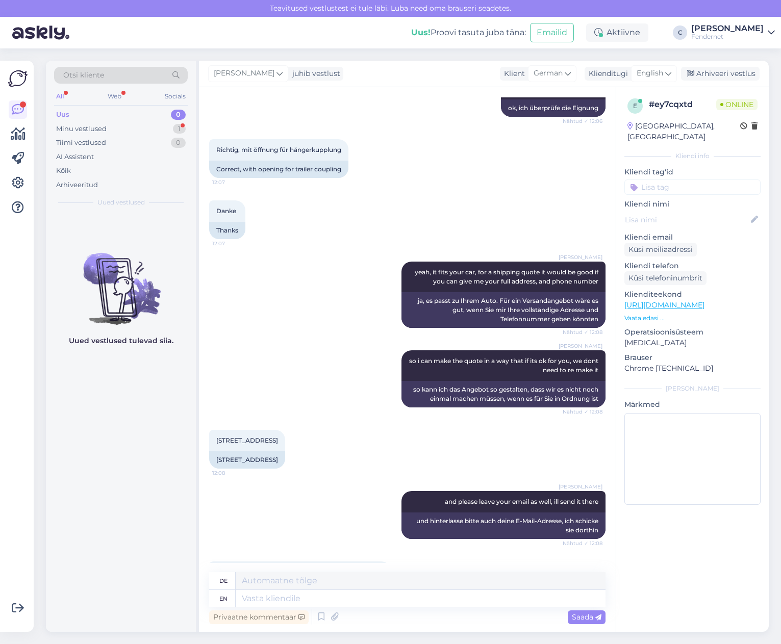
scroll to position [887, 0]
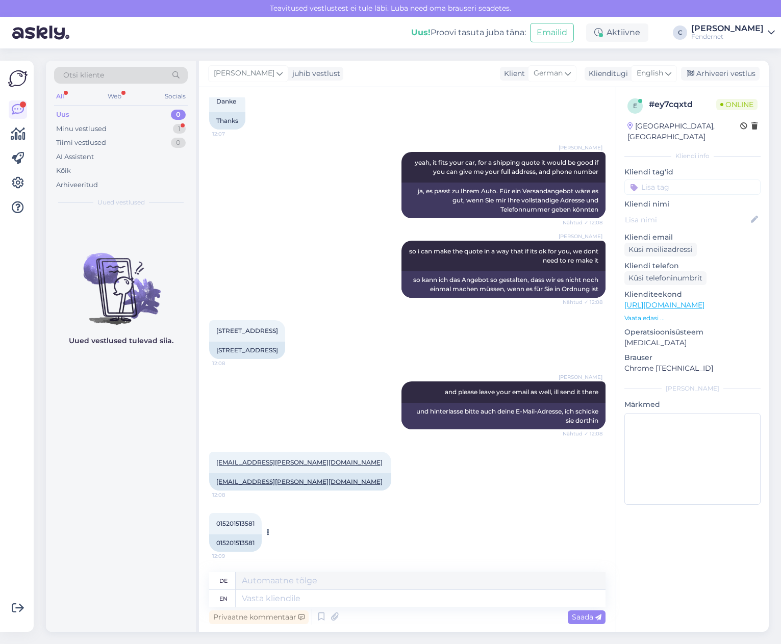
click at [246, 545] on div "015201513581" at bounding box center [235, 542] width 53 height 17
copy div "015201513581"
drag, startPoint x: 299, startPoint y: 461, endPoint x: 210, endPoint y: 457, distance: 89.3
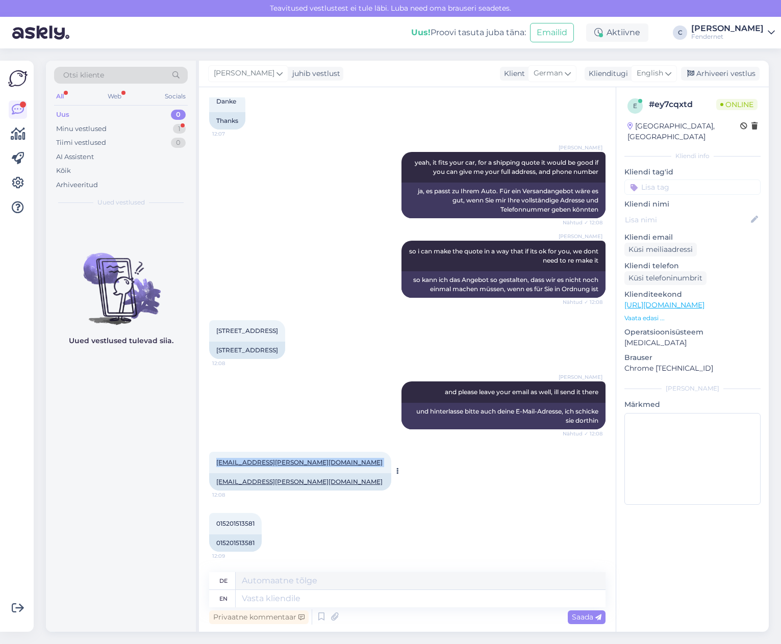
click at [210, 457] on div "[EMAIL_ADDRESS][PERSON_NAME][DOMAIN_NAME] 12:08" at bounding box center [300, 462] width 182 height 21
copy span "[EMAIL_ADDRESS][PERSON_NAME][DOMAIN_NAME]"
click at [345, 597] on textarea at bounding box center [421, 598] width 370 height 17
click at [159, 127] on div "Minu vestlused 1" at bounding box center [121, 129] width 134 height 14
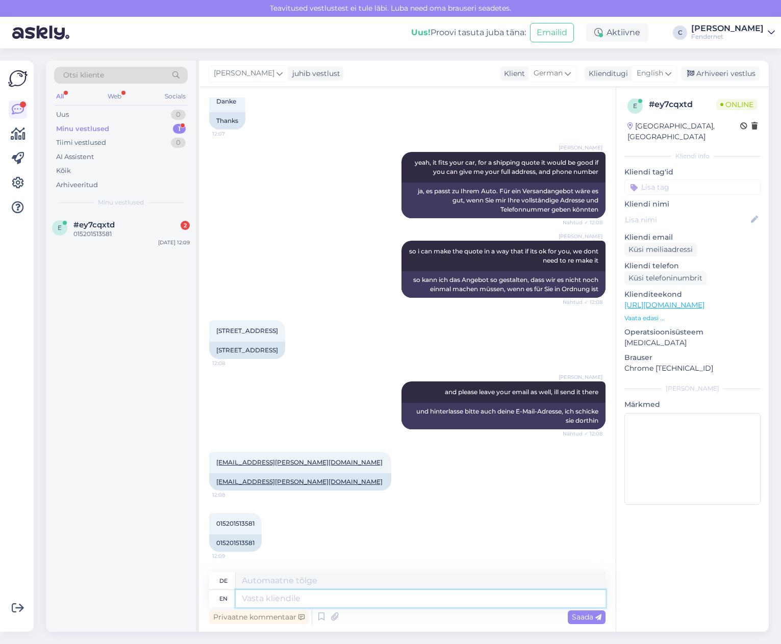
click at [348, 598] on textarea at bounding box center [421, 598] width 370 height 17
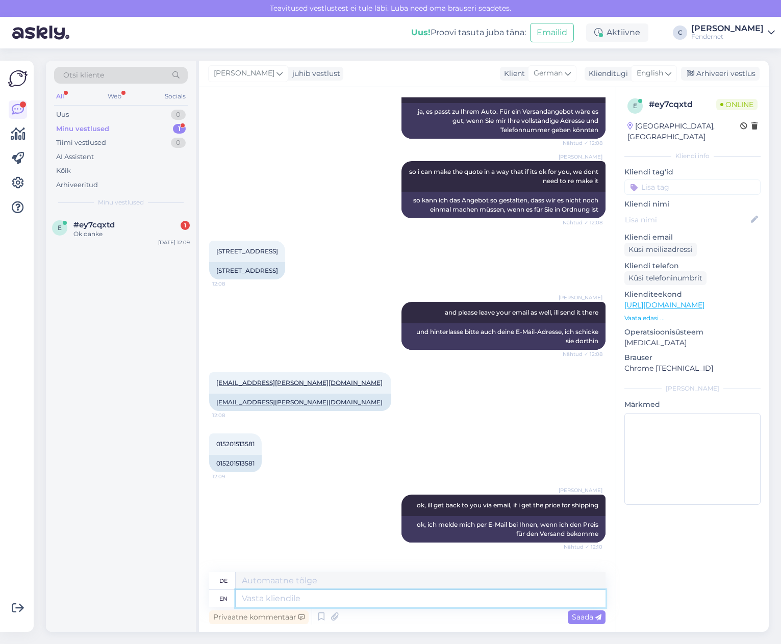
scroll to position [1018, 0]
